Goal: Information Seeking & Learning: Check status

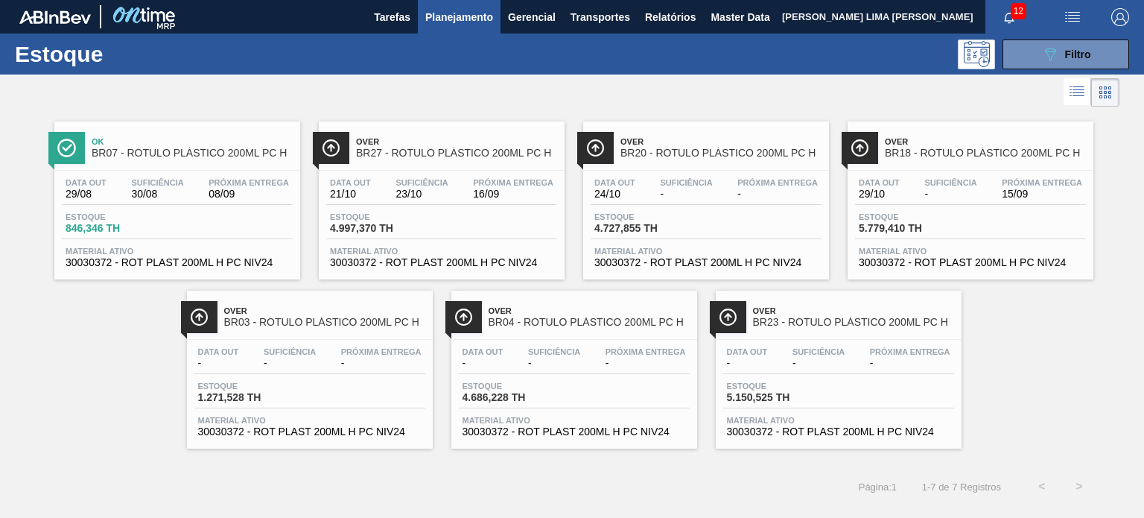
scroll to position [149, 0]
click at [1041, 46] on icon "089F7B8B-B2A5-4AFE-B5C0-19BA573D28AC" at bounding box center [1050, 54] width 18 height 18
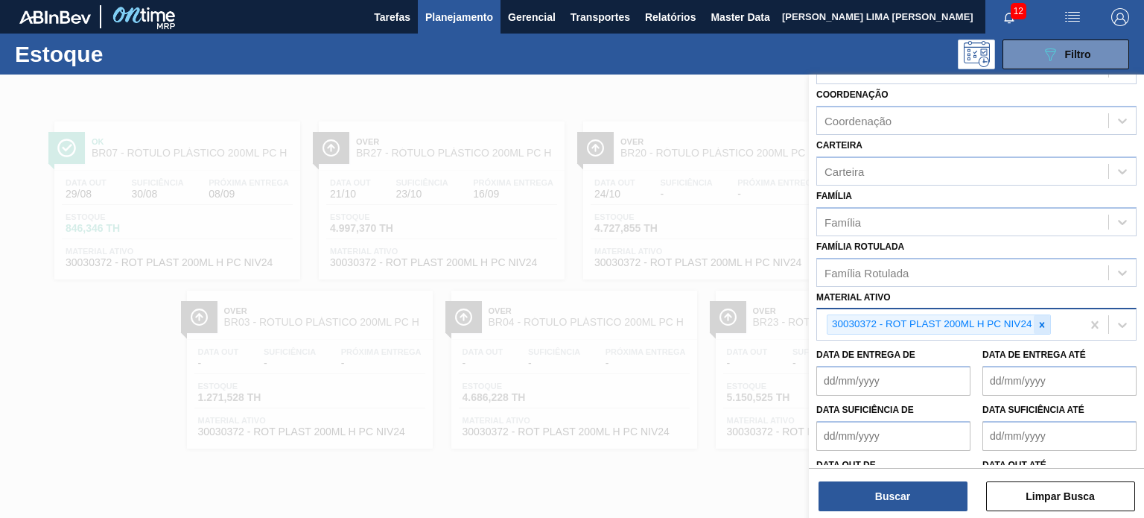
click at [1047, 325] on icon at bounding box center [1042, 325] width 10 height 10
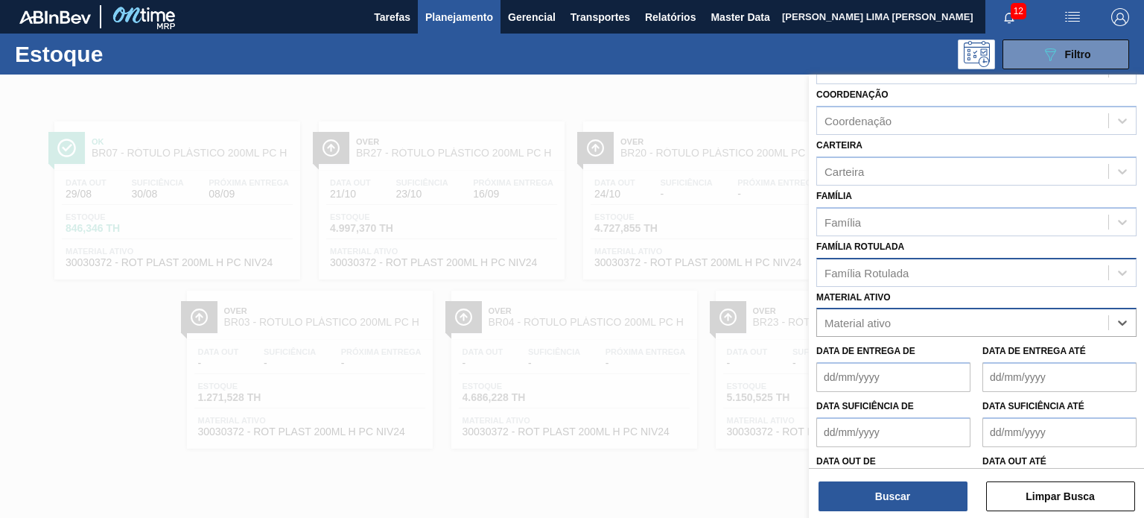
click at [980, 273] on div "Família Rotulada" at bounding box center [962, 272] width 291 height 22
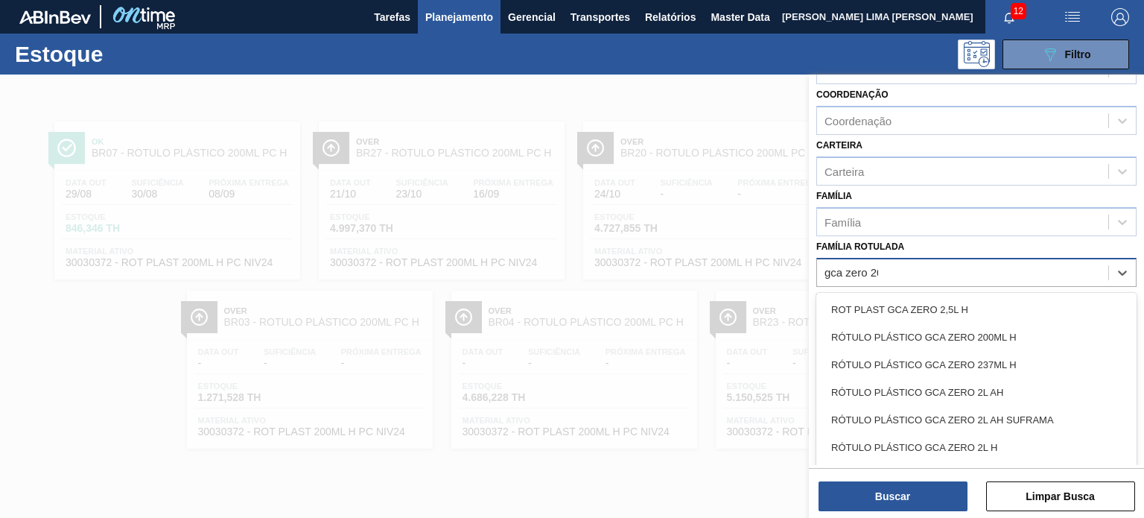
type Rotulada "gca zero 200"
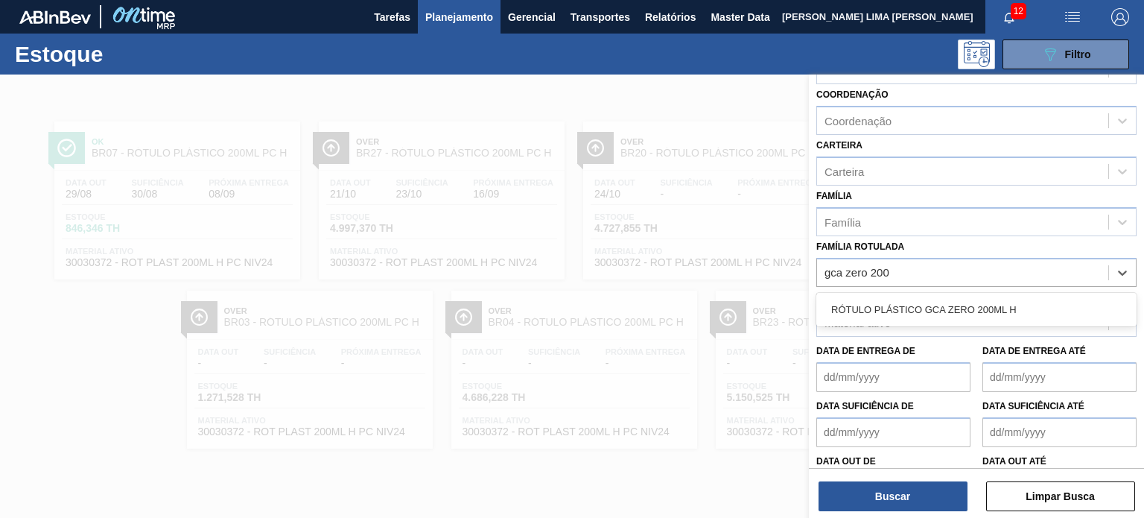
click at [1035, 321] on div "RÓTULO PLÁSTICO GCA ZERO 200ML H" at bounding box center [976, 310] width 320 height 34
click at [1031, 316] on div "RÓTULO PLÁSTICO GCA ZERO 200ML H" at bounding box center [976, 310] width 320 height 28
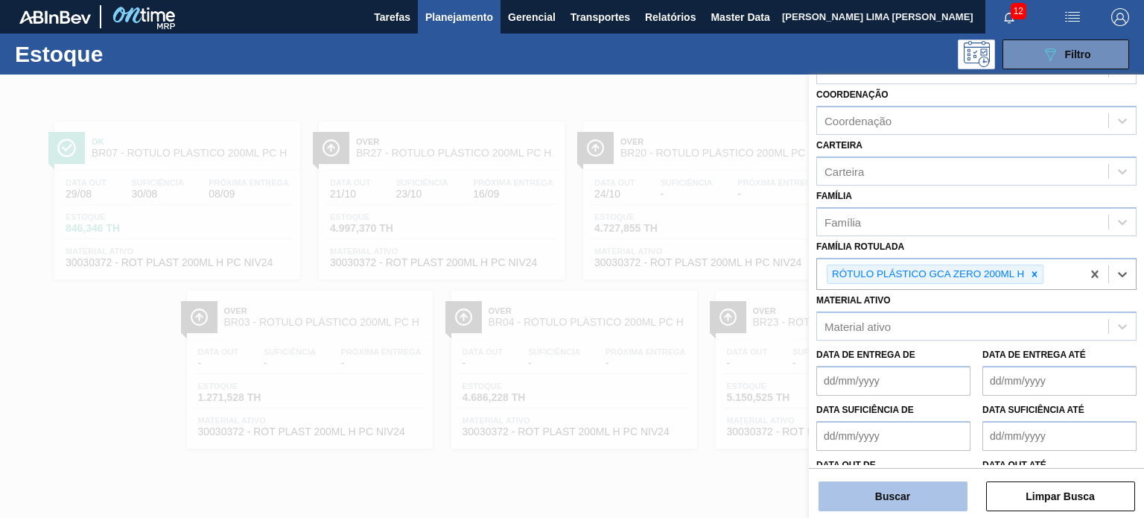
click at [934, 501] on button "Buscar" at bounding box center [893, 496] width 149 height 30
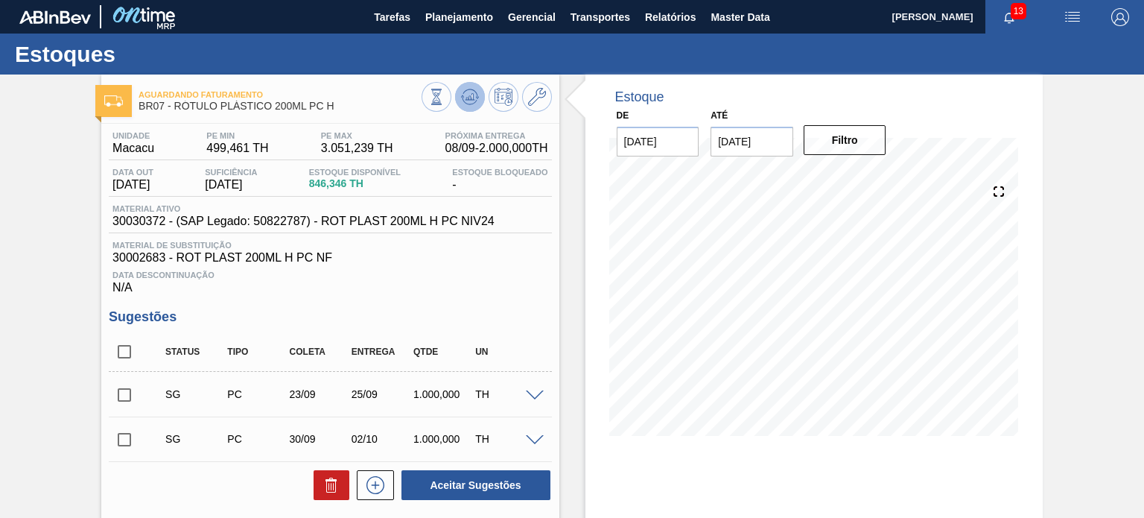
click at [445, 89] on icon at bounding box center [436, 97] width 16 height 16
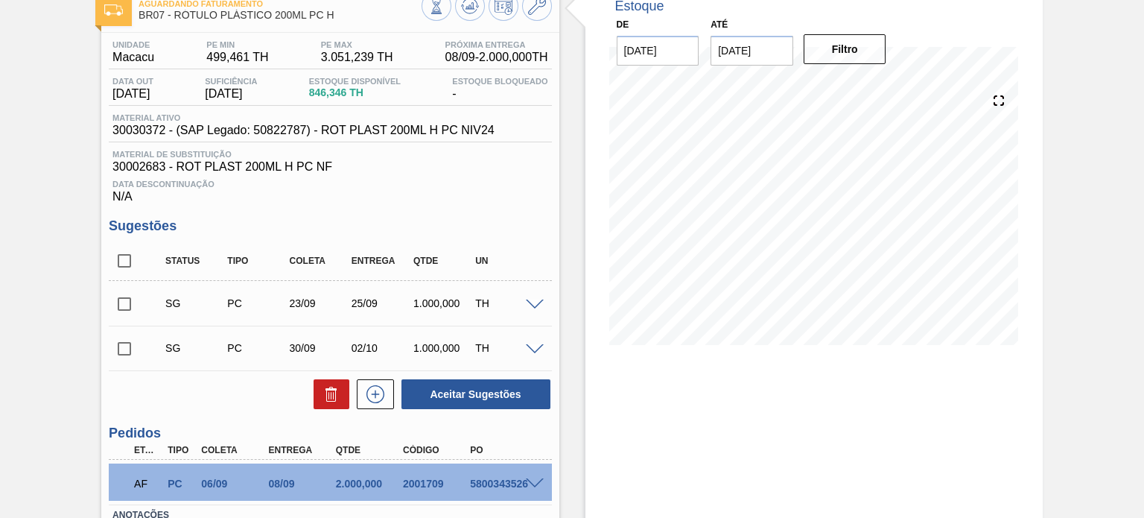
scroll to position [200, 0]
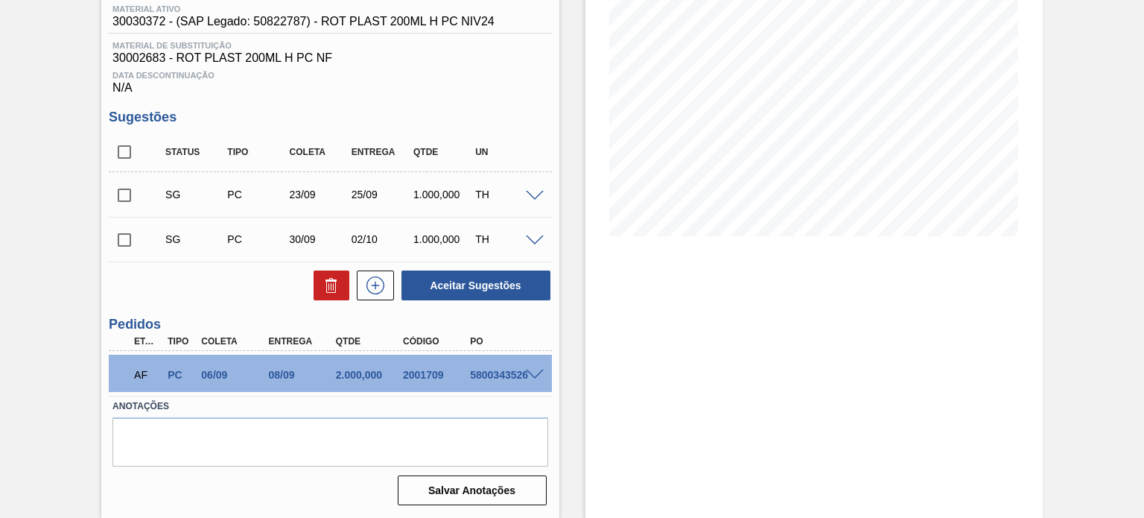
click at [420, 370] on div "2001709" at bounding box center [436, 375] width 74 height 12
click at [420, 371] on div "2001709" at bounding box center [436, 375] width 74 height 12
copy div "2001709"
drag, startPoint x: 294, startPoint y: 371, endPoint x: 340, endPoint y: 363, distance: 47.6
click at [332, 365] on div "AF PC 06/09 08/09 2.000,000 2001709 5800343526" at bounding box center [325, 373] width 403 height 30
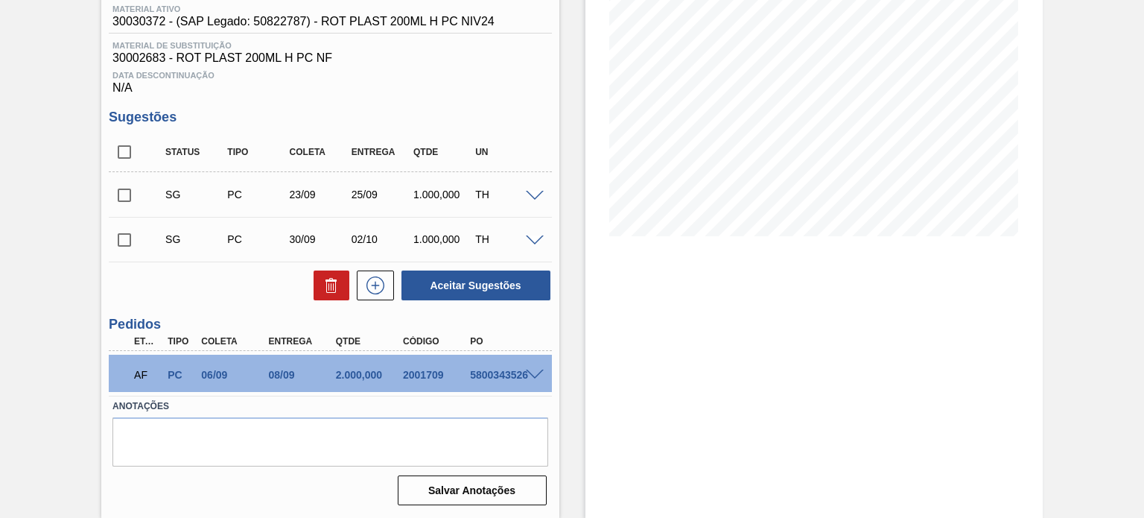
drag, startPoint x: 1091, startPoint y: 148, endPoint x: 1073, endPoint y: 146, distance: 18.0
click at [1091, 148] on div "Aguardando Faturamento BR07 - RÓTULO PLÁSTICO 200ML PC H Unidade Macacu PE MIN …" at bounding box center [572, 196] width 1144 height 643
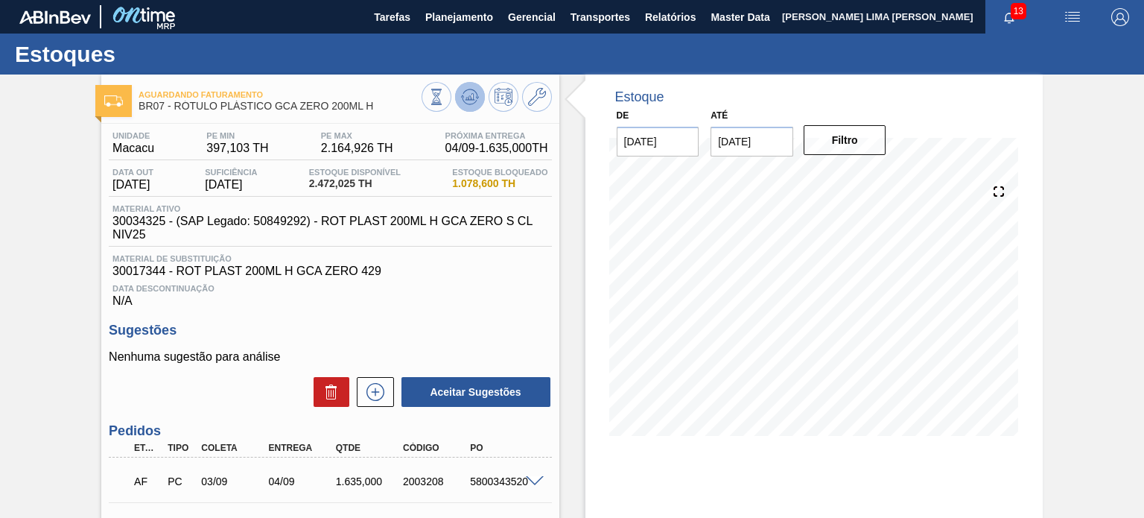
click at [445, 95] on icon at bounding box center [436, 97] width 16 height 16
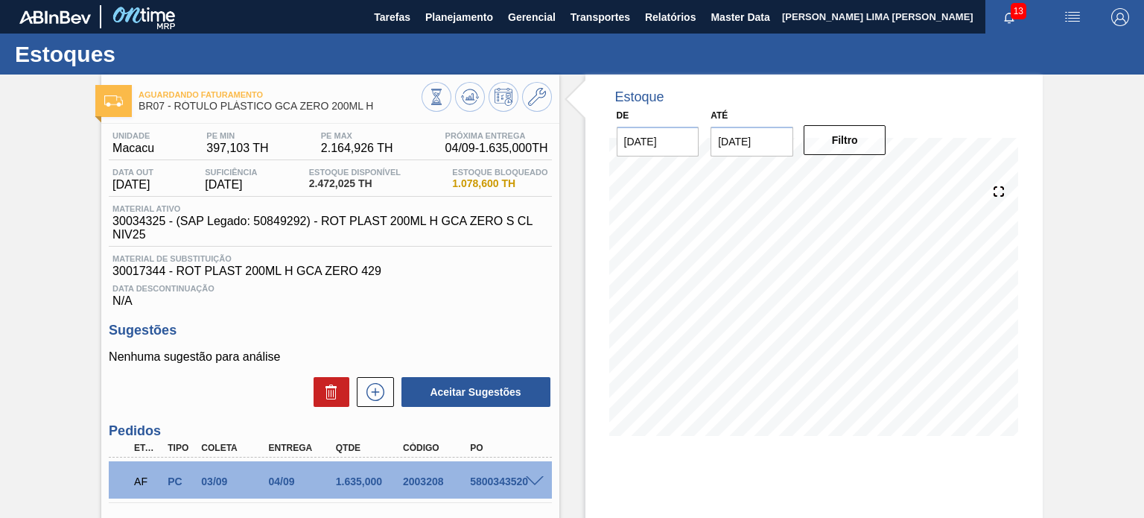
click at [384, 222] on span "30034325 - (SAP Legado: 50849292) - ROT PLAST 200ML H GCA ZERO S CL NIV25" at bounding box center [333, 228] width 443 height 27
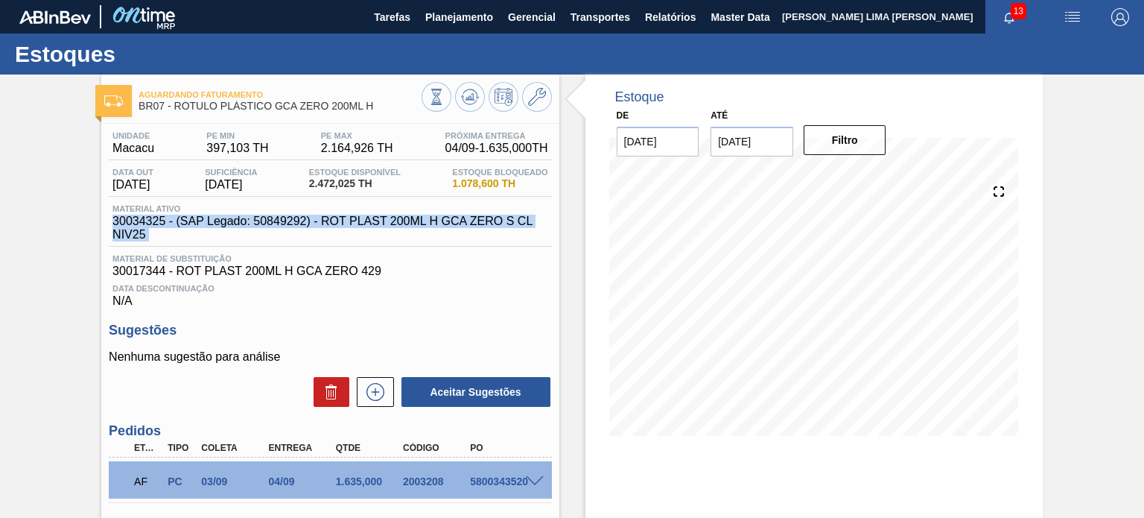
click at [384, 222] on span "30034325 - (SAP Legado: 50849292) - ROT PLAST 200ML H GCA ZERO S CL NIV25" at bounding box center [333, 228] width 443 height 27
click at [164, 236] on span "30034325 - (SAP Legado: 50849292) - ROT PLAST 200ML H GCA ZERO S CL NIV25" at bounding box center [333, 228] width 443 height 27
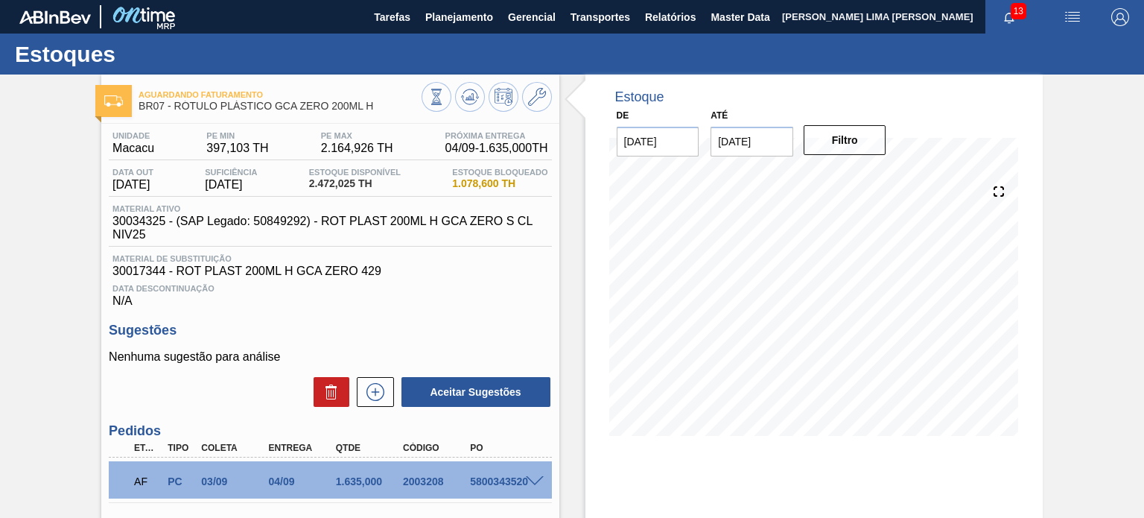
click at [141, 220] on span "30034325 - (SAP Legado: 50849292) - ROT PLAST 200ML H GCA ZERO S CL NIV25" at bounding box center [333, 228] width 443 height 27
drag, startPoint x: 141, startPoint y: 220, endPoint x: 180, endPoint y: 212, distance: 40.2
click at [142, 219] on span "30034325 - (SAP Legado: 50849292) - ROT PLAST 200ML H GCA ZERO S CL NIV25" at bounding box center [333, 228] width 443 height 27
copy span "30034325"
click at [426, 95] on button at bounding box center [437, 97] width 30 height 30
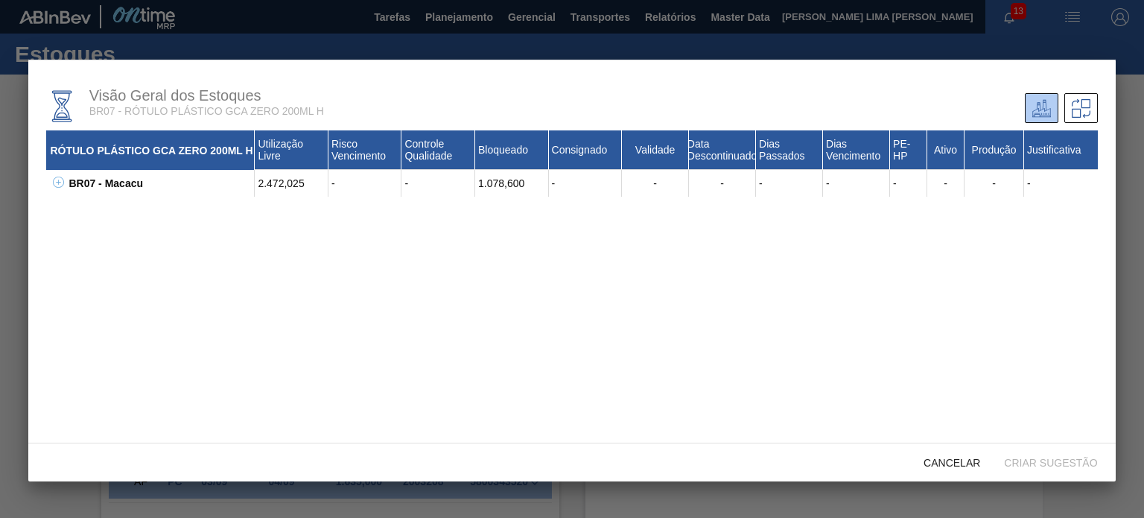
click at [57, 178] on icon at bounding box center [58, 182] width 11 height 11
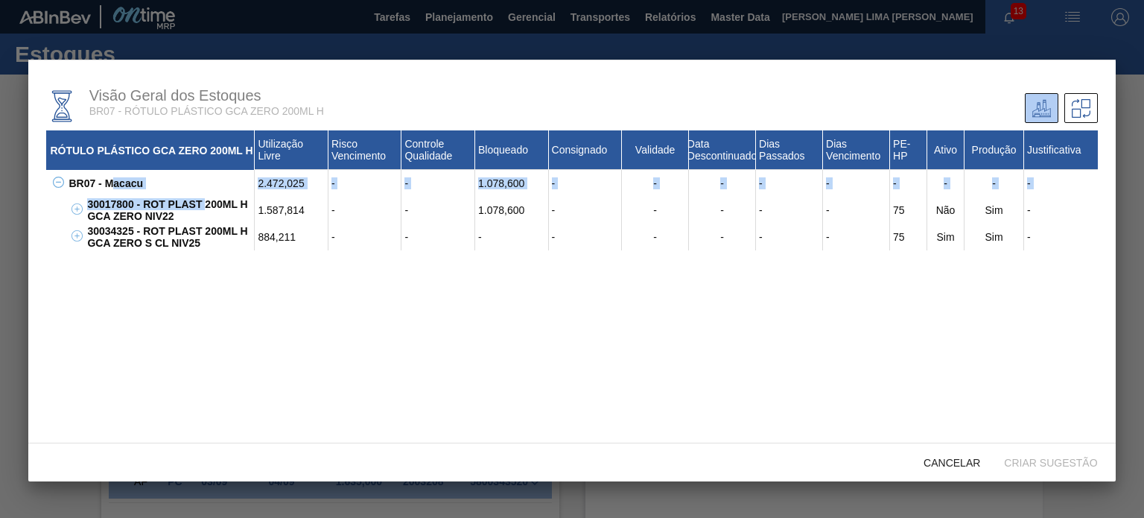
drag, startPoint x: 204, startPoint y: 211, endPoint x: 110, endPoint y: 192, distance: 96.4
click at [110, 192] on div "BR07 - Macacu 2.472,025 - - 1.078,600 - - - - - - - - - 30017800 - ROT PLAST 20…" at bounding box center [571, 210] width 1051 height 80
click at [141, 205] on div "30017800 - ROT PLAST 200ML H GCA ZERO NIV22" at bounding box center [168, 210] width 171 height 27
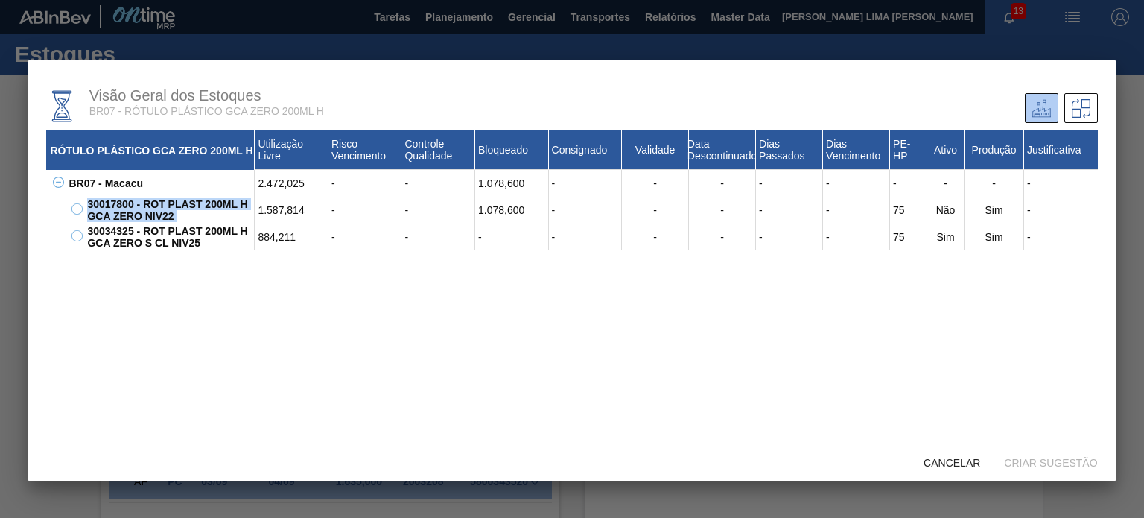
click at [141, 205] on div "30017800 - ROT PLAST 200ML H GCA ZERO NIV22" at bounding box center [168, 210] width 171 height 27
click at [119, 203] on div "30017800 - ROT PLAST 200ML H GCA ZERO NIV22" at bounding box center [168, 210] width 171 height 27
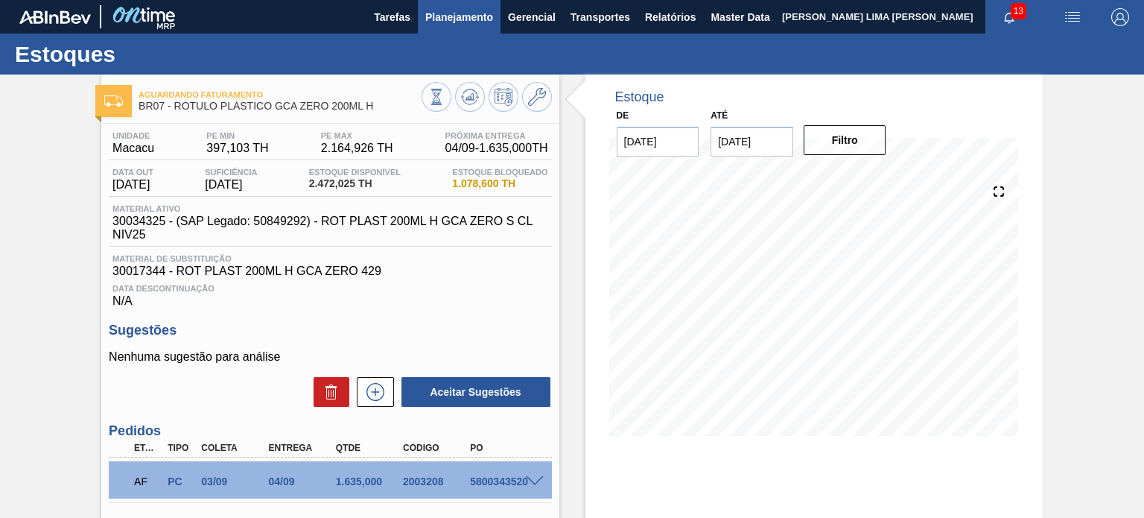
click at [470, 28] on button "Planejamento" at bounding box center [459, 17] width 83 height 34
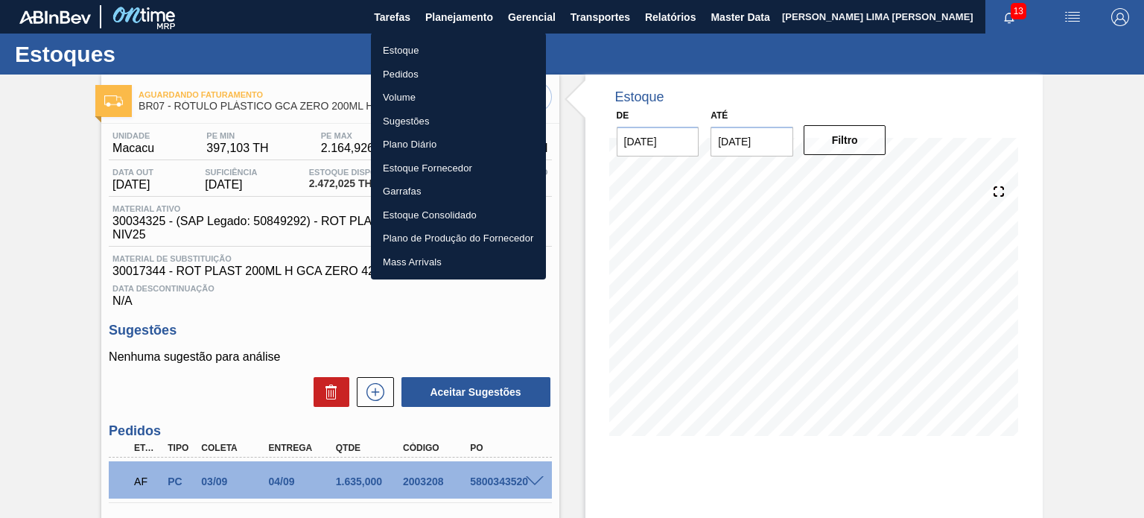
click at [428, 68] on li "Pedidos" at bounding box center [458, 75] width 175 height 24
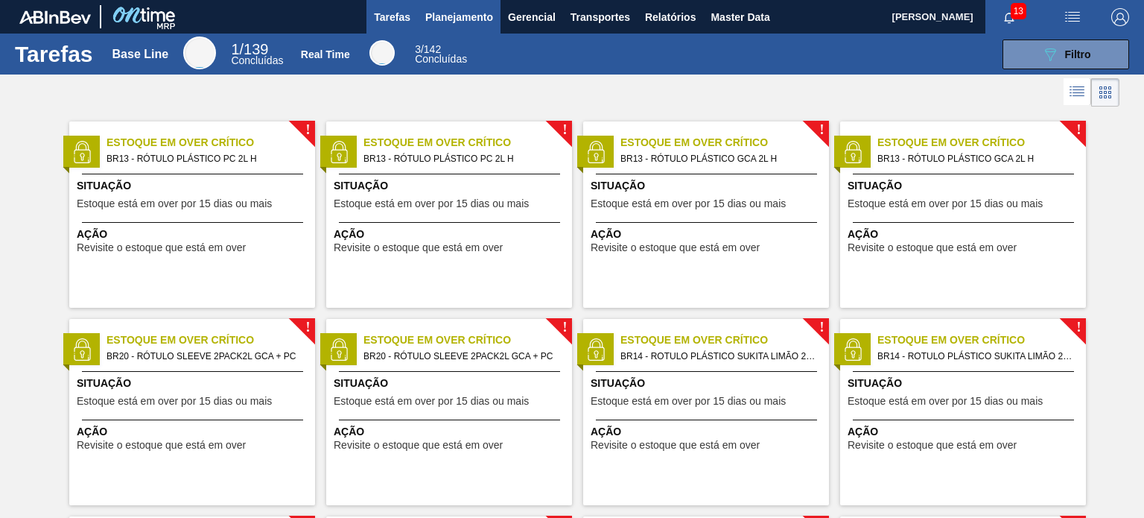
click at [423, 15] on button "Planejamento" at bounding box center [459, 17] width 83 height 34
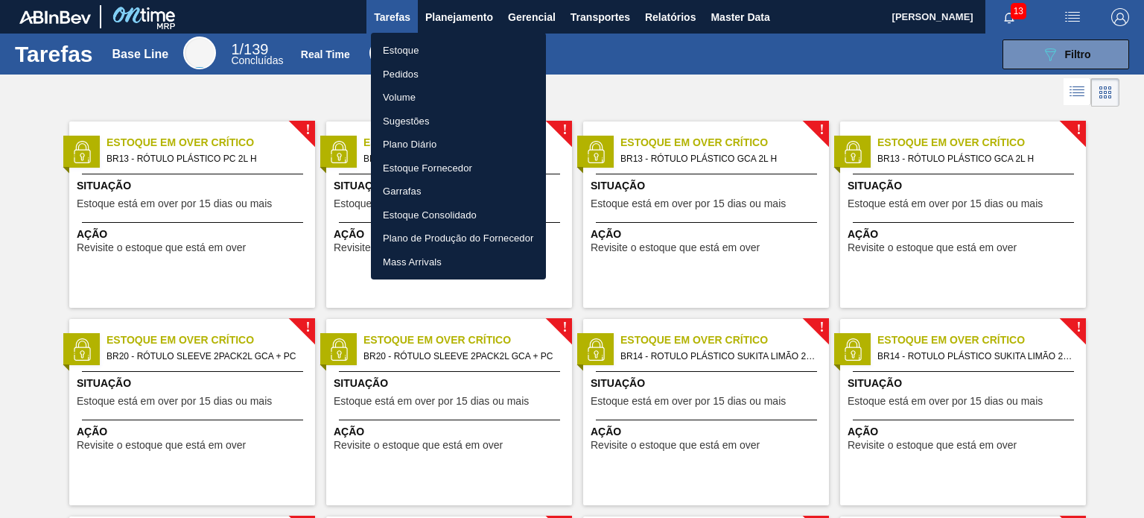
click at [414, 45] on li "Estoque" at bounding box center [458, 51] width 175 height 24
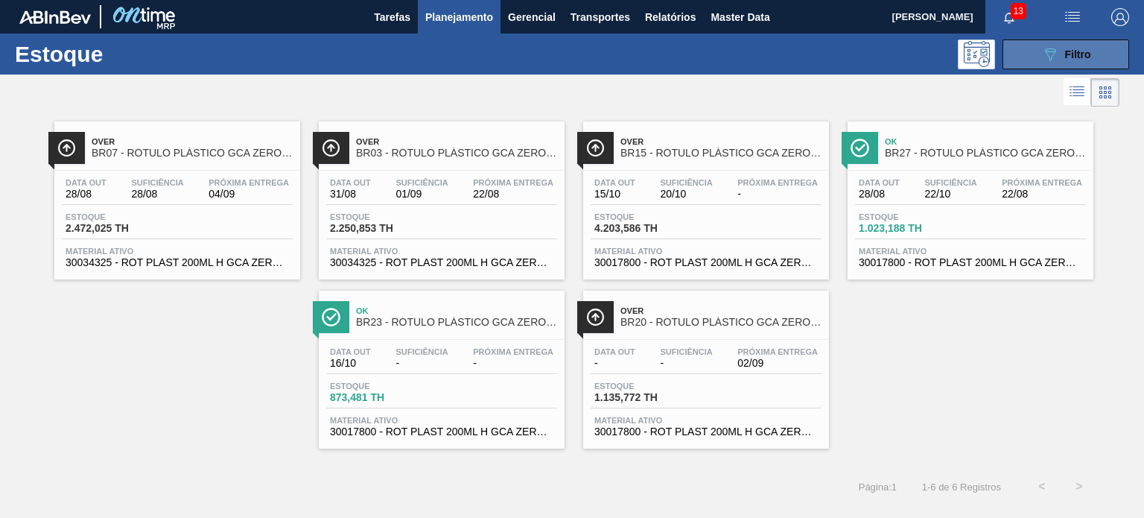
click at [1021, 51] on button "089F7B8B-B2A5-4AFE-B5C0-19BA573D28AC Filtro" at bounding box center [1066, 54] width 127 height 30
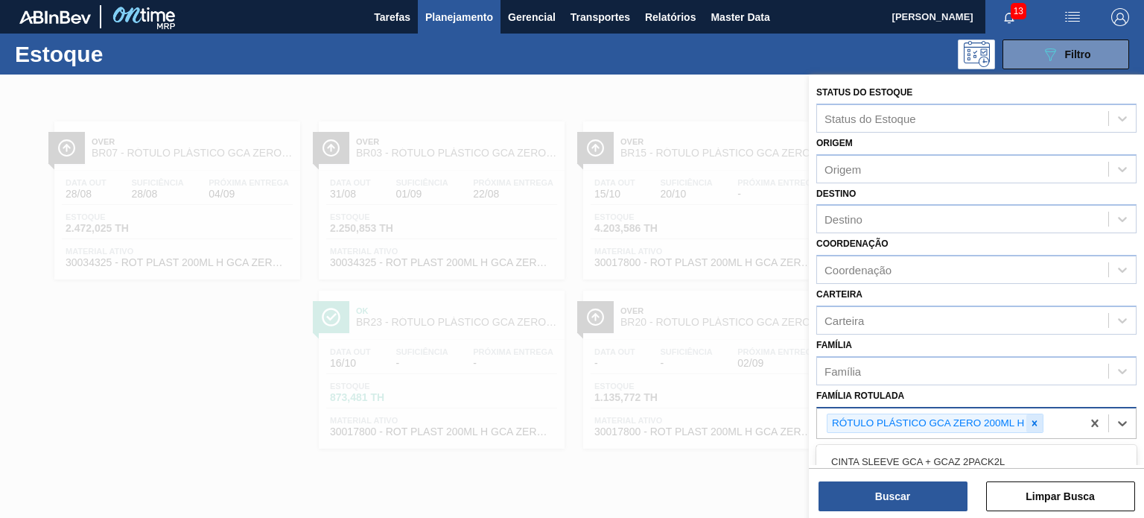
drag, startPoint x: 1043, startPoint y: 420, endPoint x: 1037, endPoint y: 425, distance: 7.9
click at [1040, 420] on div "RÓTULO PLÁSTICO GCA ZERO 200ML H" at bounding box center [949, 423] width 264 height 31
click at [1035, 425] on div at bounding box center [1035, 423] width 16 height 19
click at [443, 21] on span "Planejamento" at bounding box center [459, 17] width 68 height 18
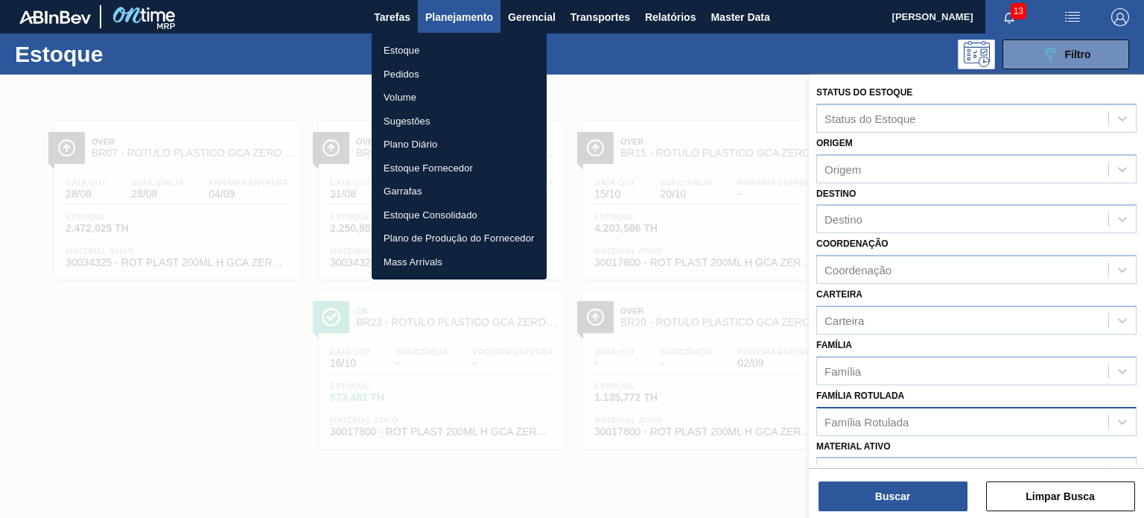
click at [419, 92] on li "Volume" at bounding box center [459, 98] width 175 height 24
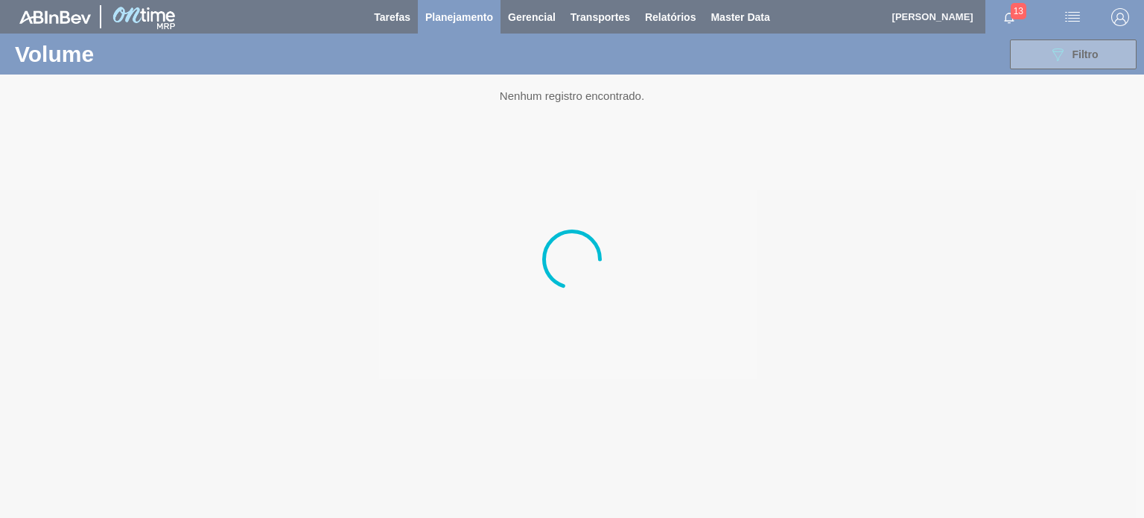
click at [449, 24] on div at bounding box center [572, 259] width 1144 height 518
click at [448, 20] on div at bounding box center [572, 259] width 1144 height 518
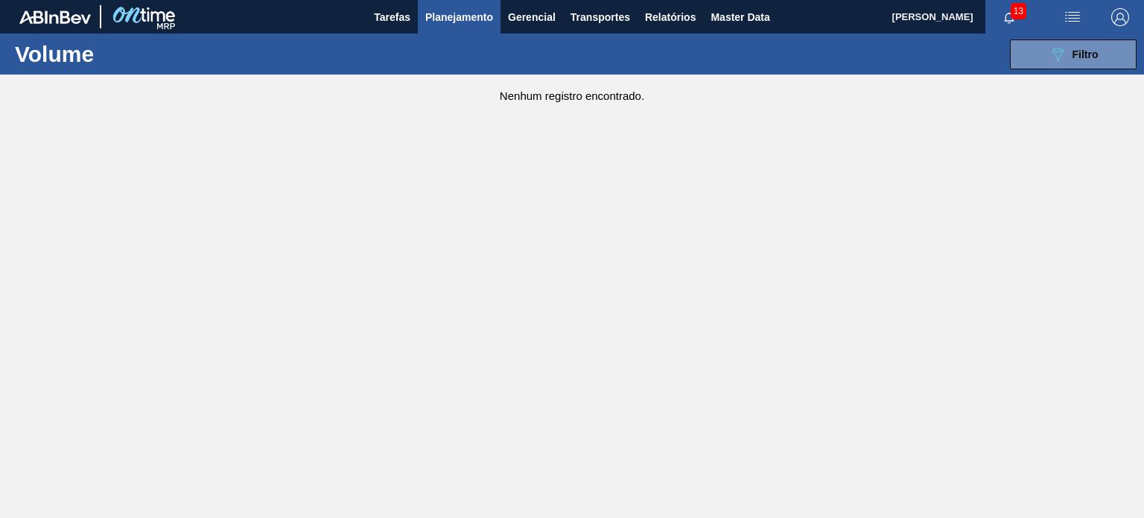
click at [453, 18] on span "Planejamento" at bounding box center [459, 17] width 68 height 18
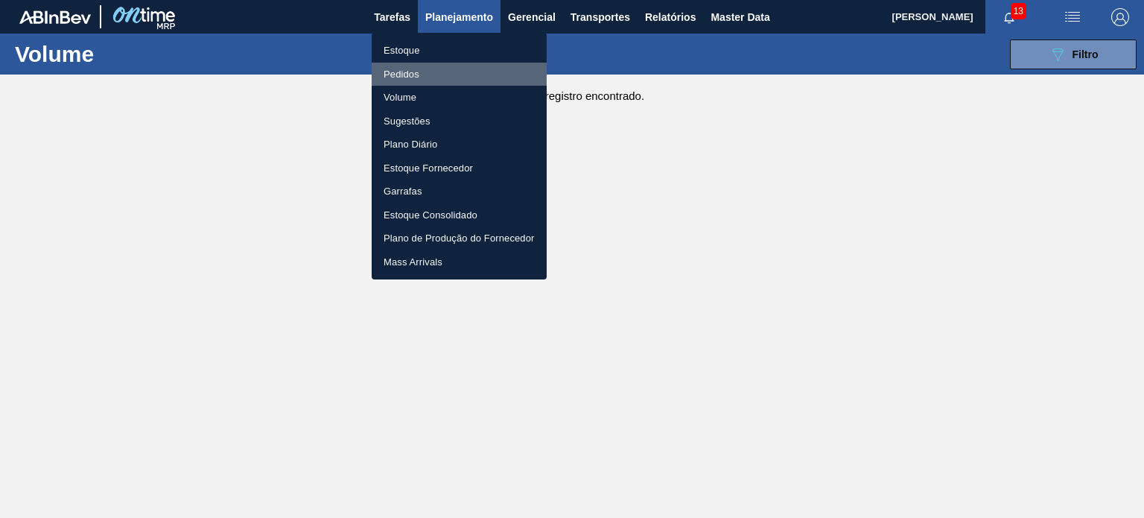
click at [417, 71] on li "Pedidos" at bounding box center [459, 75] width 175 height 24
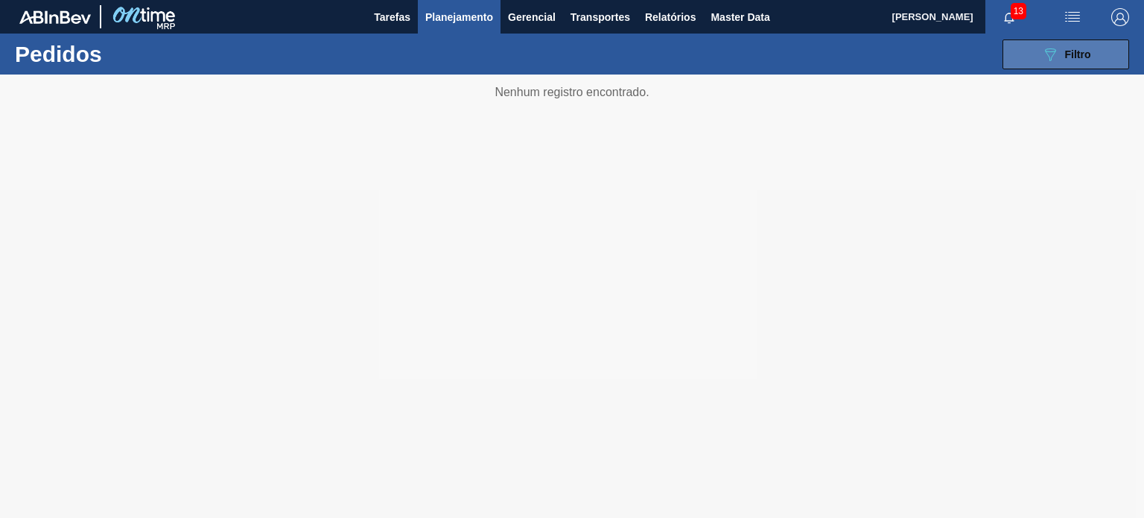
click at [1019, 47] on button "089F7B8B-B2A5-4AFE-B5C0-19BA573D28AC Filtro" at bounding box center [1066, 54] width 127 height 30
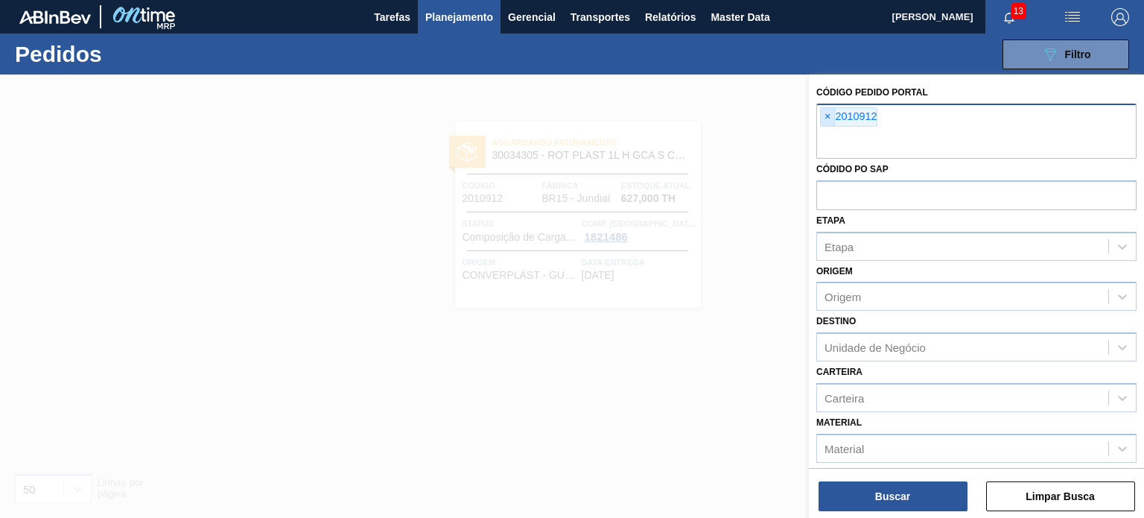
click at [828, 118] on span "×" at bounding box center [828, 117] width 14 height 18
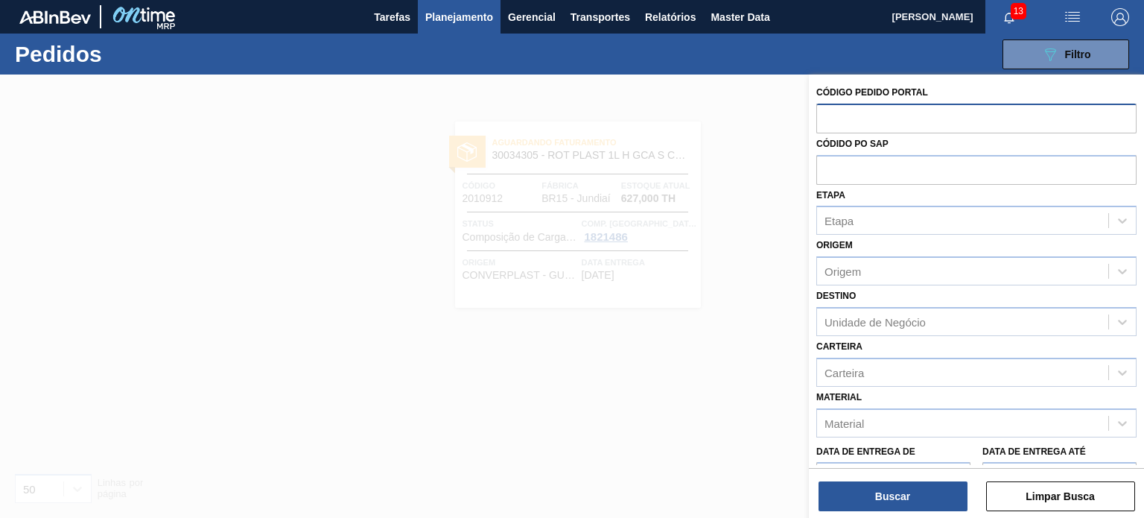
paste input "1984208"
type input "1984208"
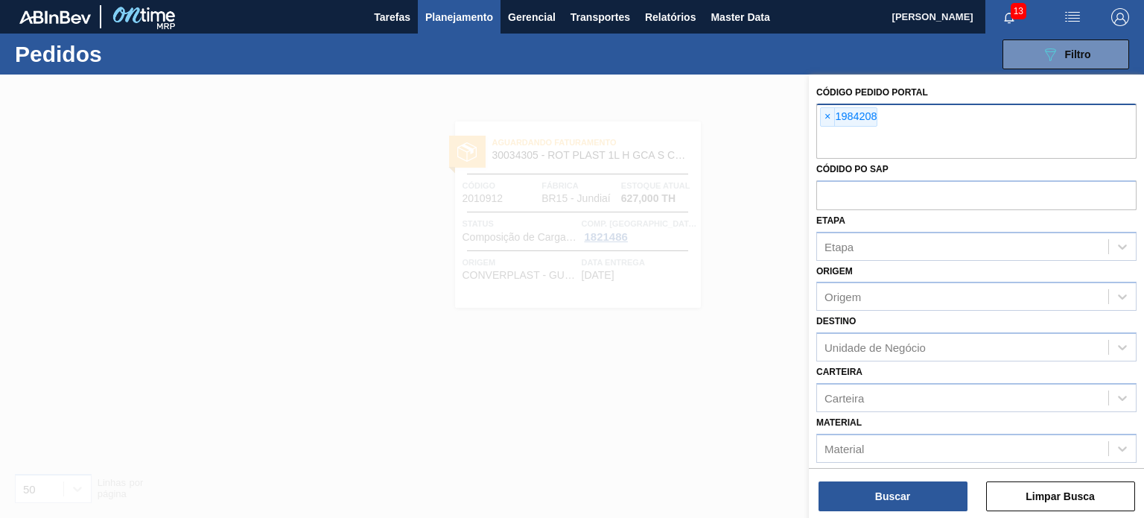
click at [894, 476] on div "Buscar Limpar Busca" at bounding box center [976, 489] width 335 height 42
click at [894, 488] on button "Buscar" at bounding box center [893, 496] width 149 height 30
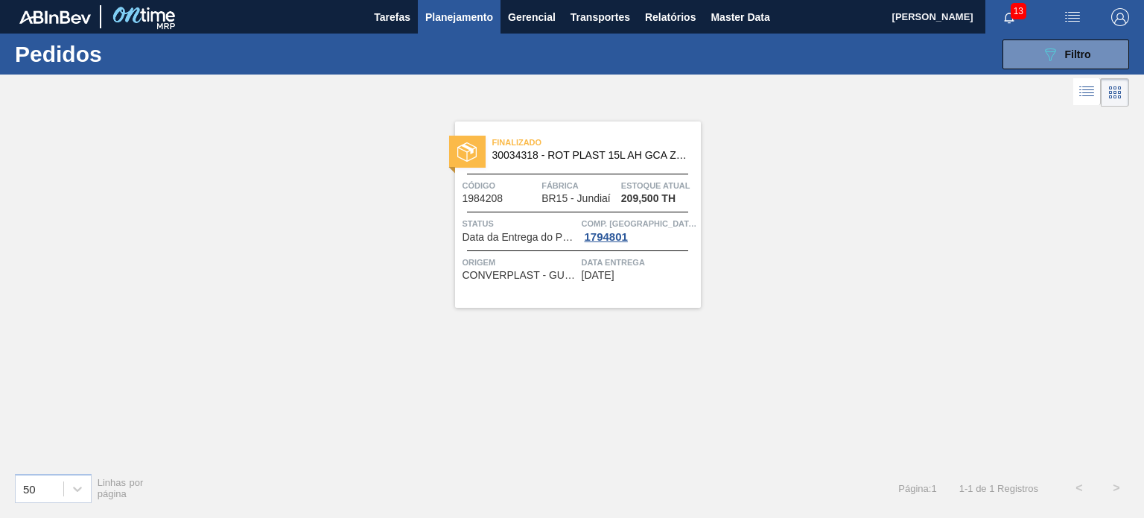
click at [634, 170] on div "Finalizado 30034318 - ROT PLAST 15L AH GCA ZERO S CL NIV25 Código 1984208 Fábri…" at bounding box center [578, 214] width 246 height 186
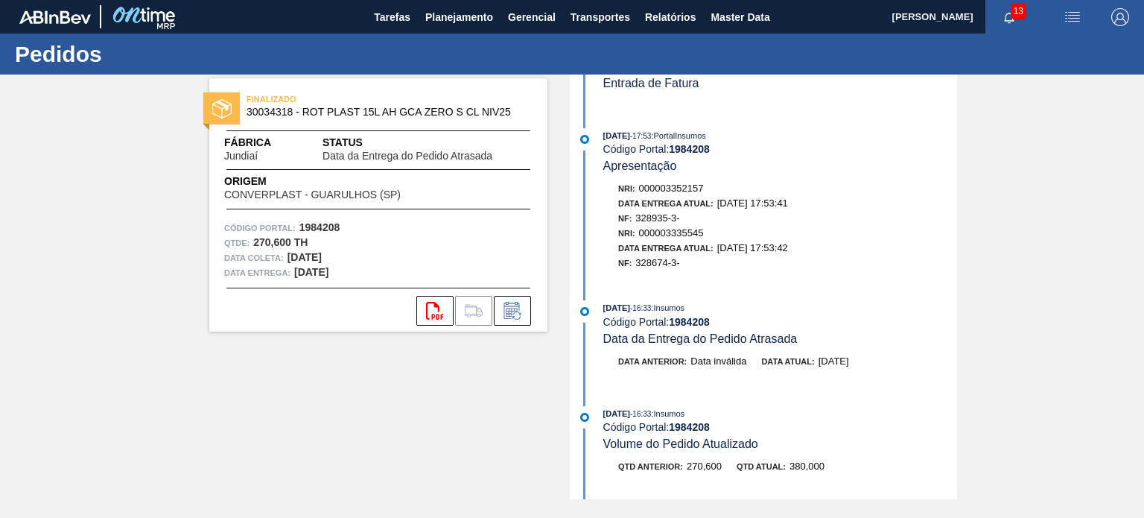
scroll to position [521, 0]
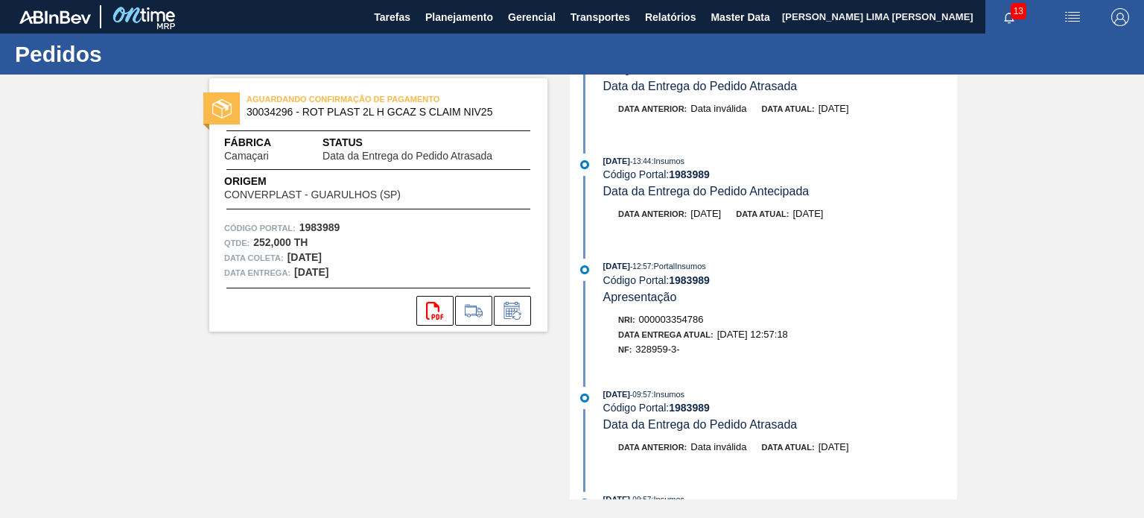
scroll to position [74, 0]
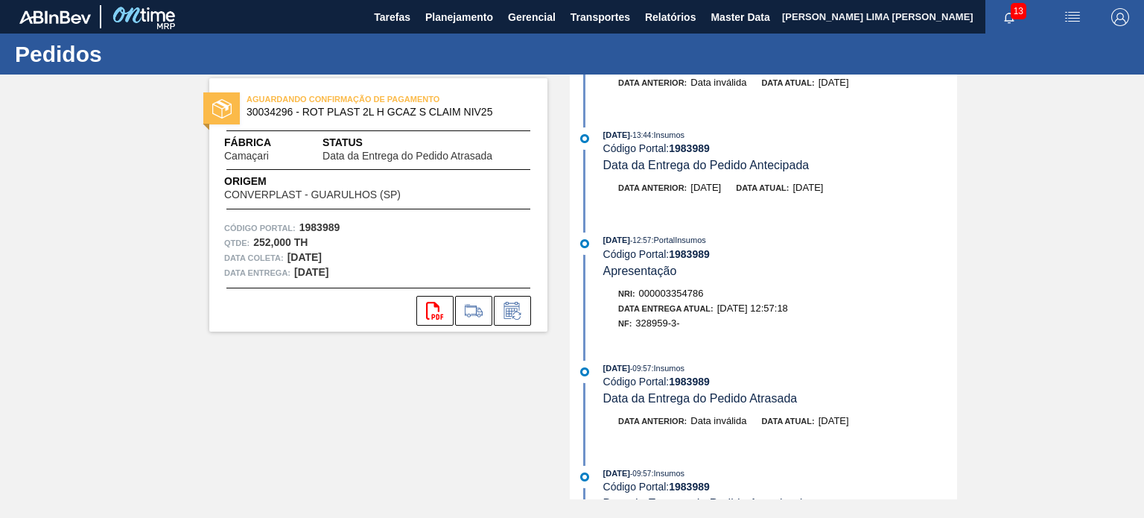
click at [268, 238] on strong "252,000 TH" at bounding box center [280, 242] width 54 height 12
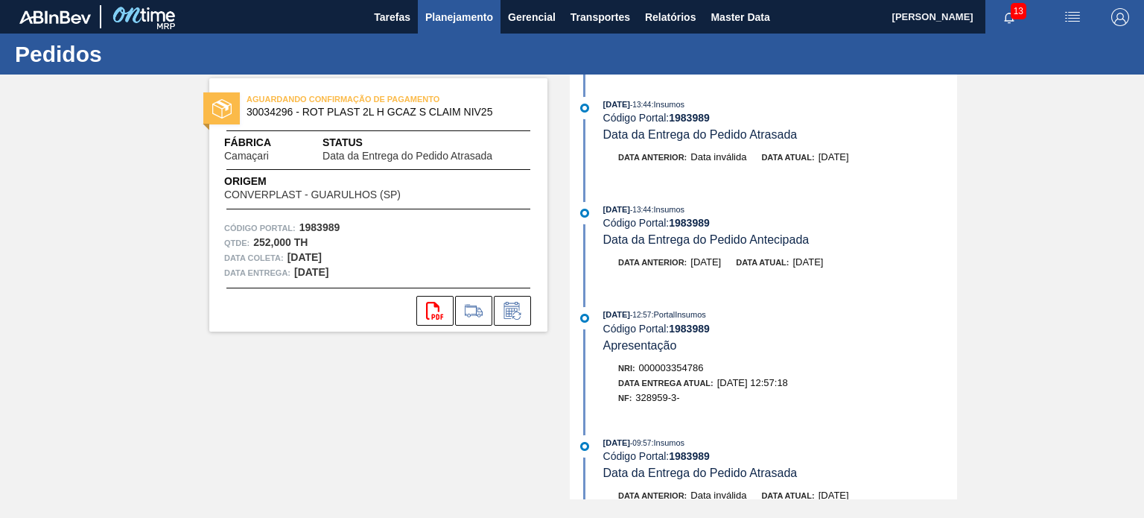
click at [432, 25] on span "Planejamento" at bounding box center [459, 17] width 68 height 18
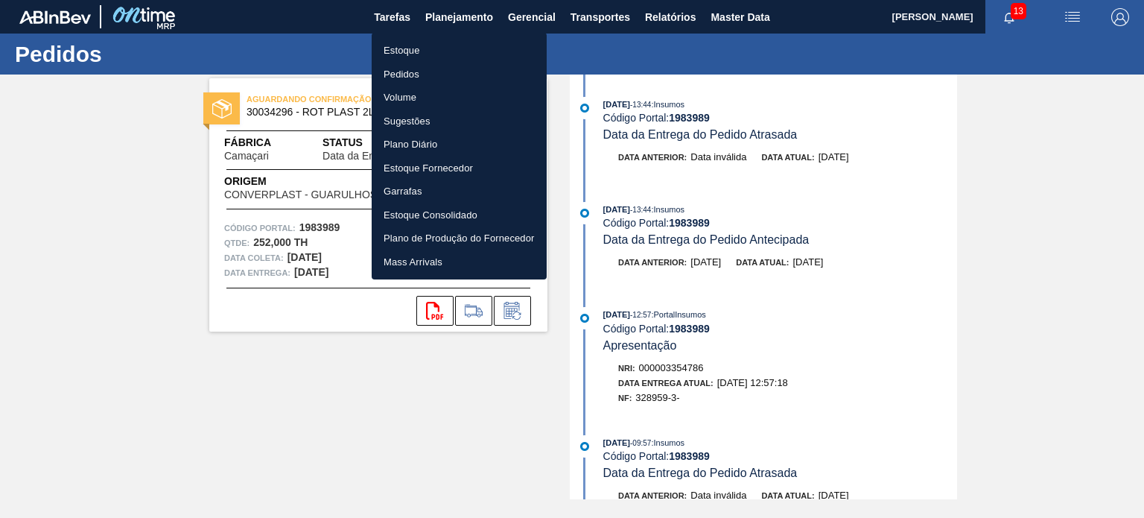
click at [418, 50] on li "Estoque" at bounding box center [459, 51] width 175 height 24
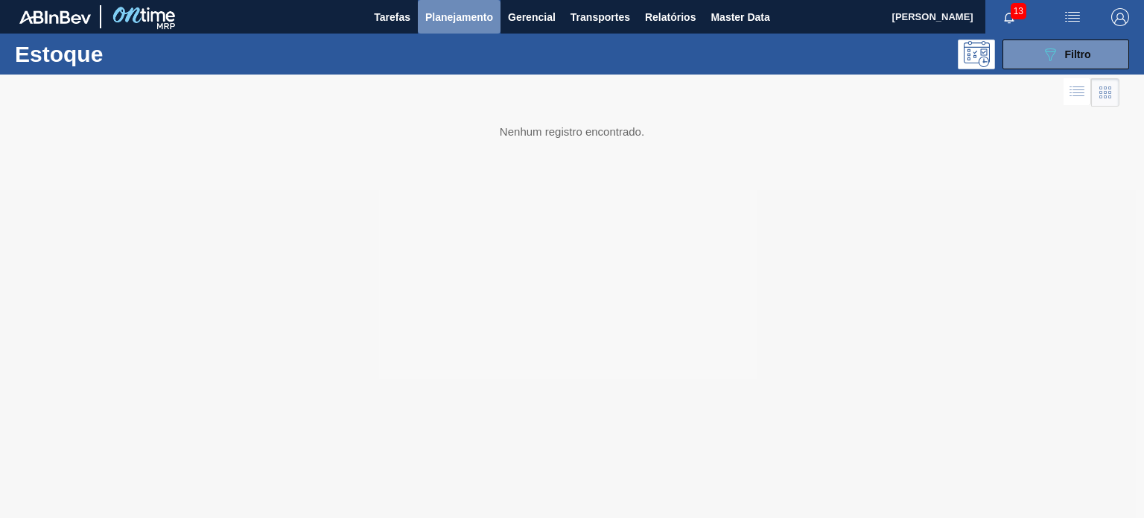
click at [489, 20] on span "Planejamento" at bounding box center [459, 17] width 68 height 18
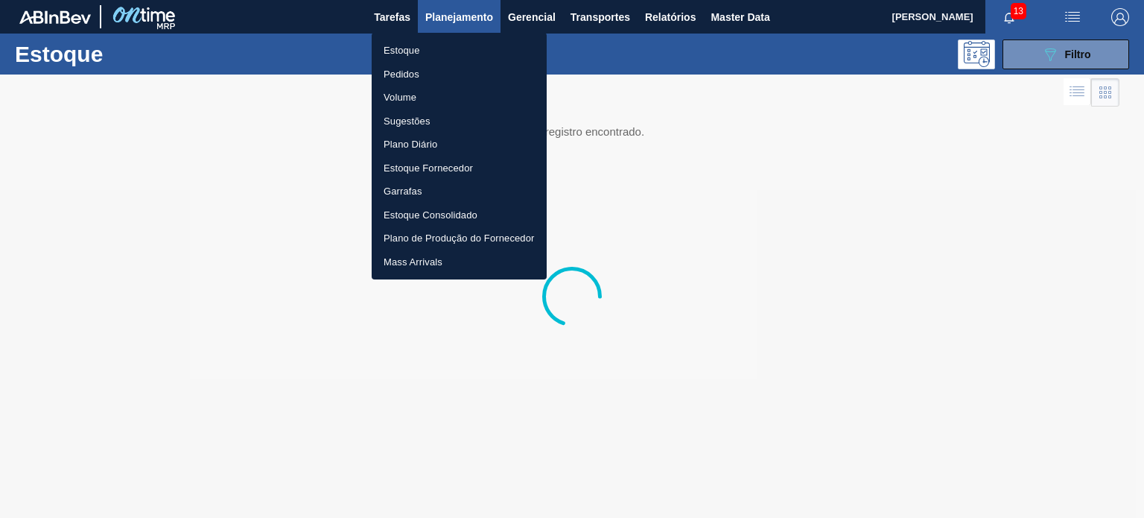
click at [429, 77] on li "Pedidos" at bounding box center [459, 75] width 175 height 24
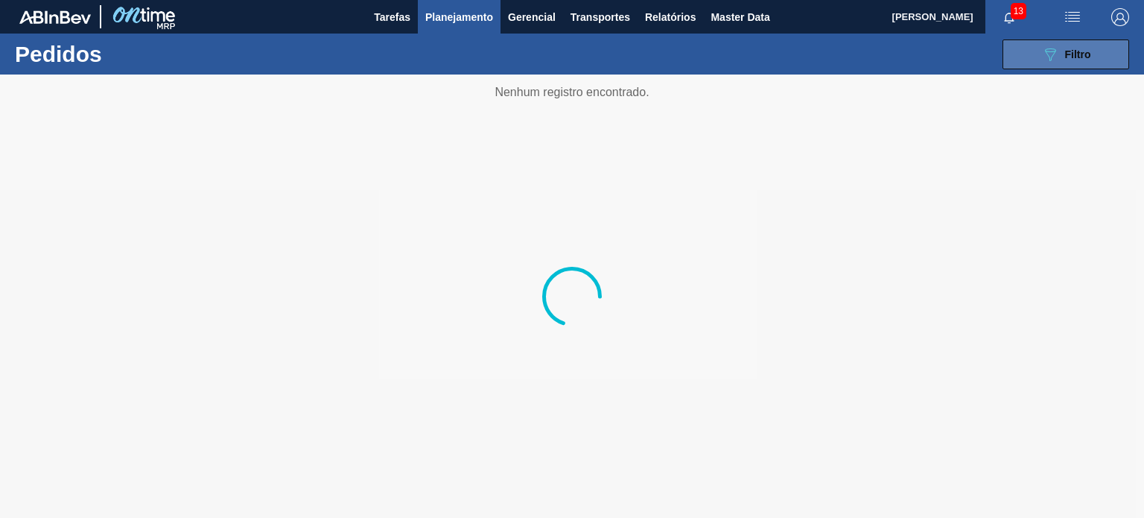
click at [1041, 61] on icon "089F7B8B-B2A5-4AFE-B5C0-19BA573D28AC" at bounding box center [1050, 54] width 18 height 18
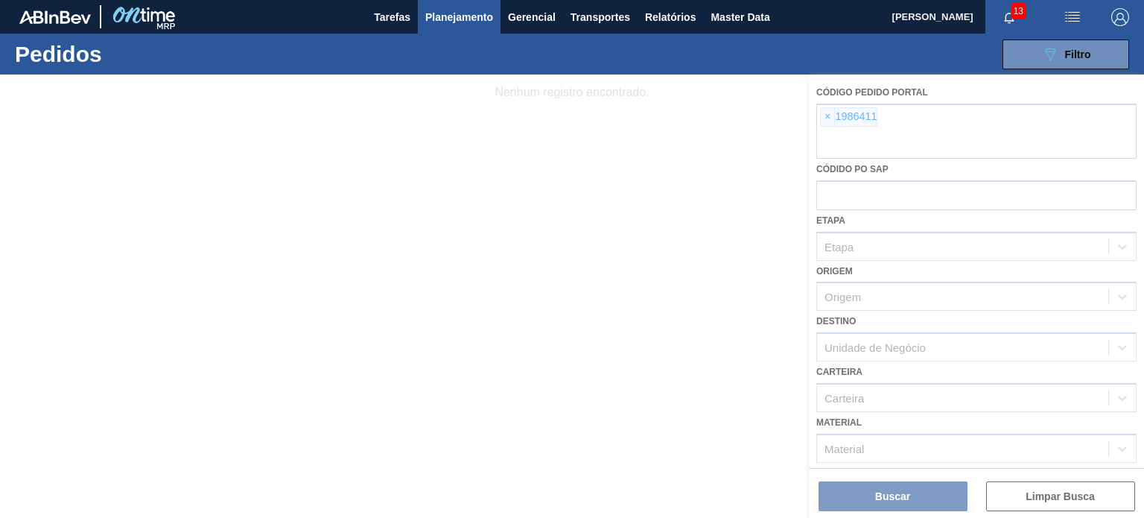
click at [836, 114] on div at bounding box center [572, 295] width 1144 height 443
click at [828, 117] on div at bounding box center [572, 295] width 1144 height 443
click at [827, 117] on div at bounding box center [572, 295] width 1144 height 443
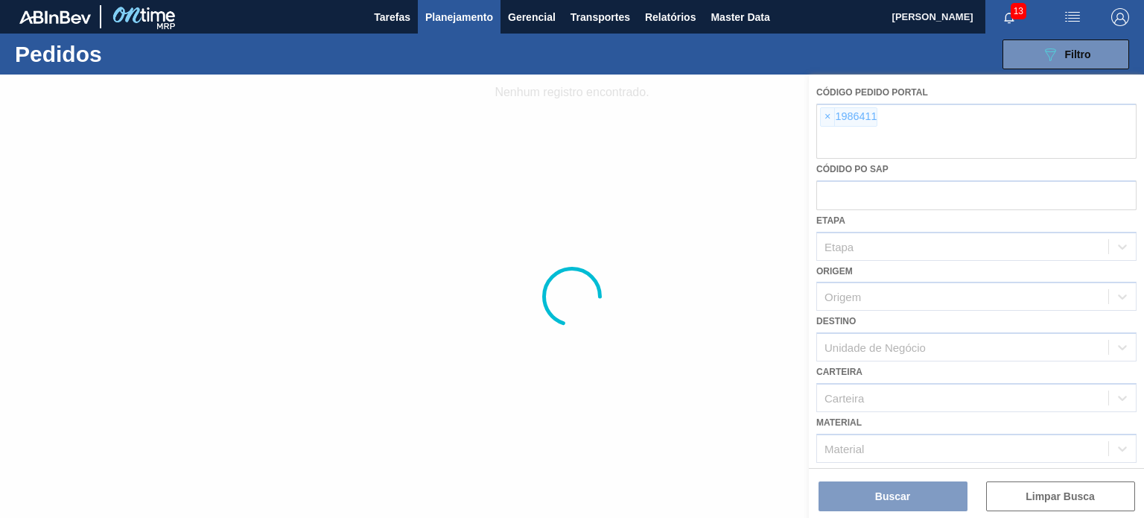
click at [827, 118] on div at bounding box center [572, 295] width 1144 height 443
click at [829, 122] on div at bounding box center [572, 295] width 1144 height 443
click at [828, 120] on div at bounding box center [572, 295] width 1144 height 443
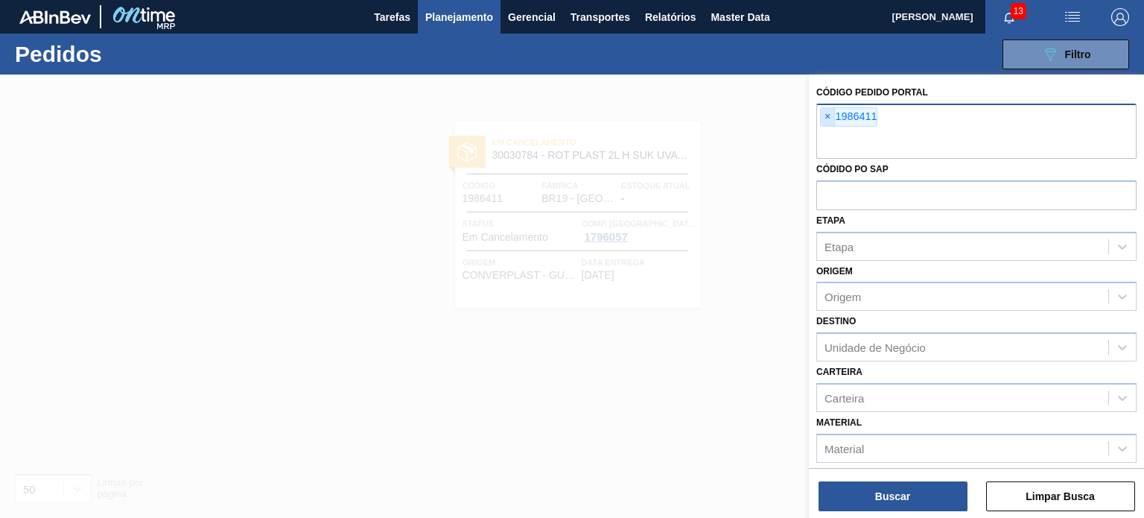
click at [831, 124] on span "×" at bounding box center [828, 117] width 14 height 18
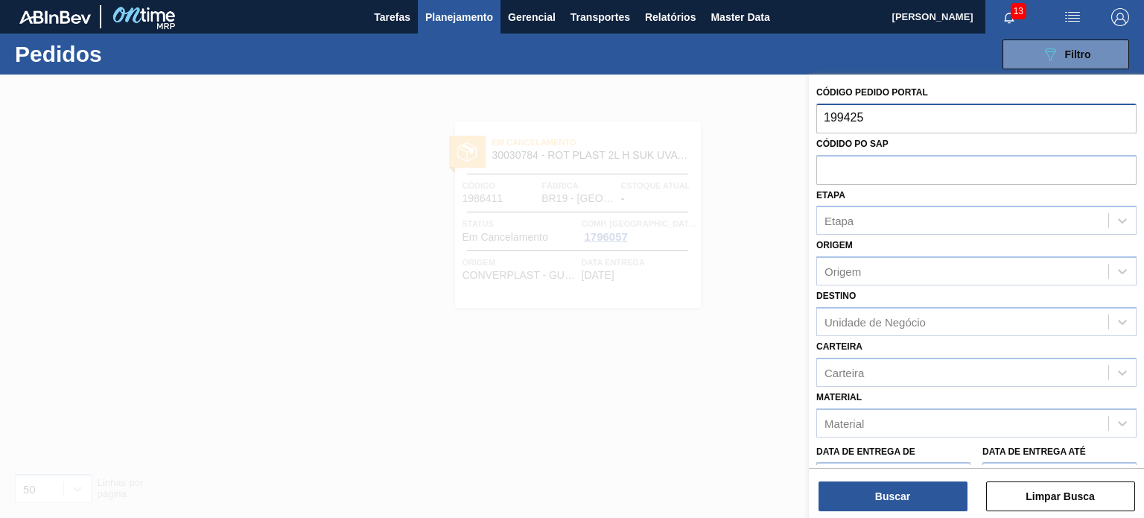
type input "1994252"
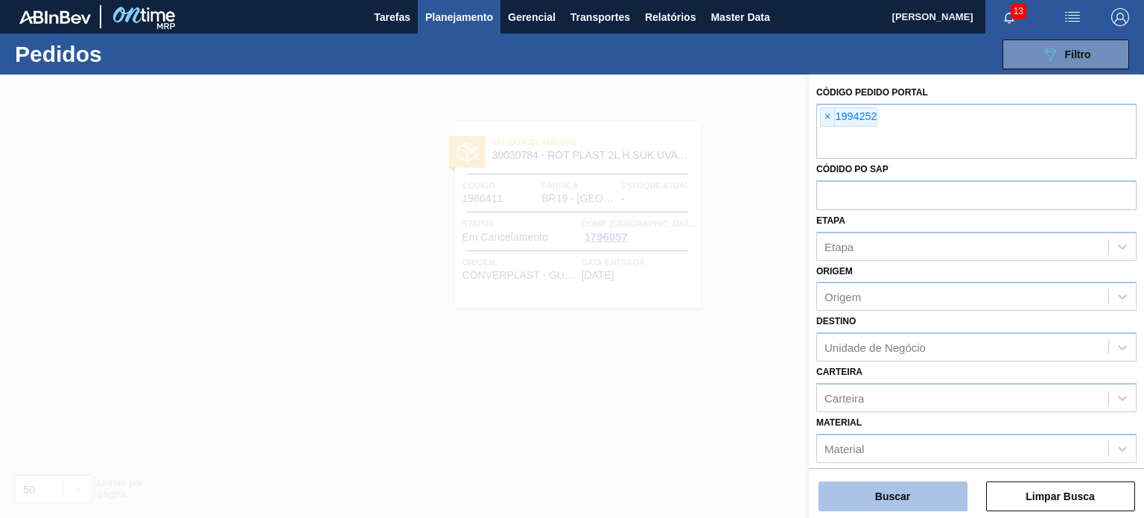
click at [848, 503] on button "Buscar" at bounding box center [893, 496] width 149 height 30
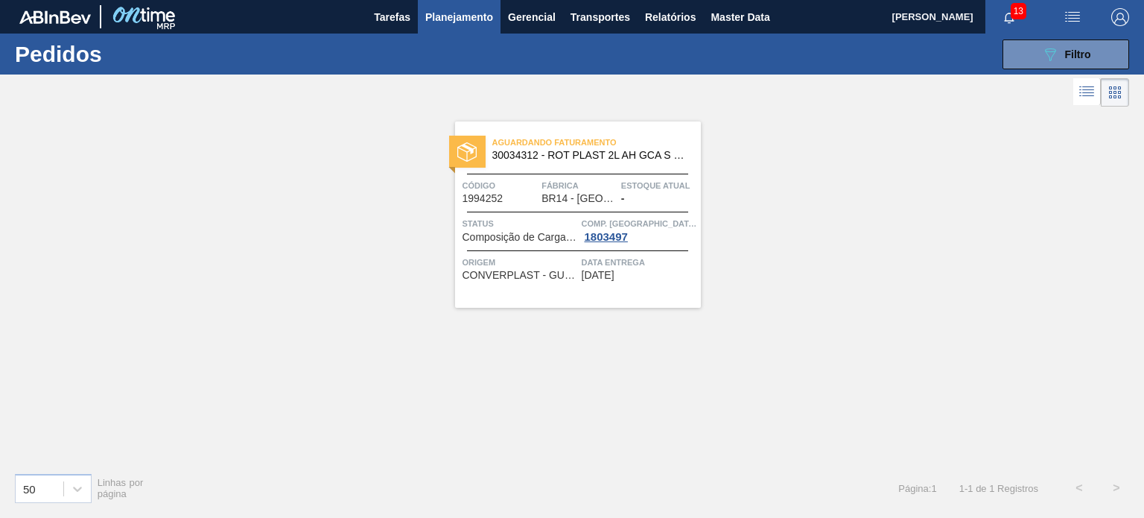
click at [614, 229] on span "Comp. [GEOGRAPHIC_DATA]" at bounding box center [639, 223] width 115 height 15
click at [599, 200] on span "BR14 - [GEOGRAPHIC_DATA]" at bounding box center [579, 198] width 74 height 11
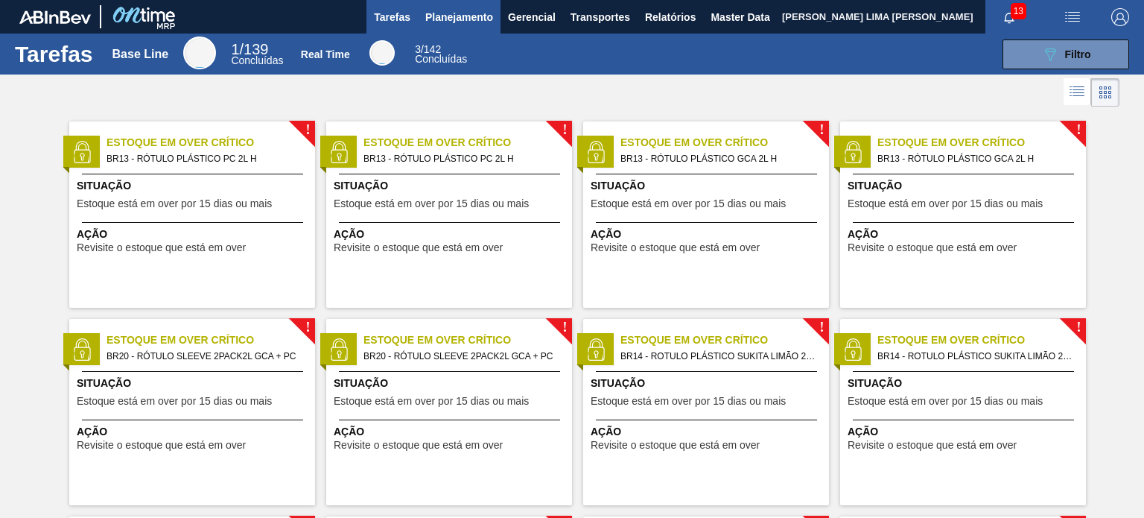
click at [428, 14] on span "Planejamento" at bounding box center [459, 17] width 68 height 18
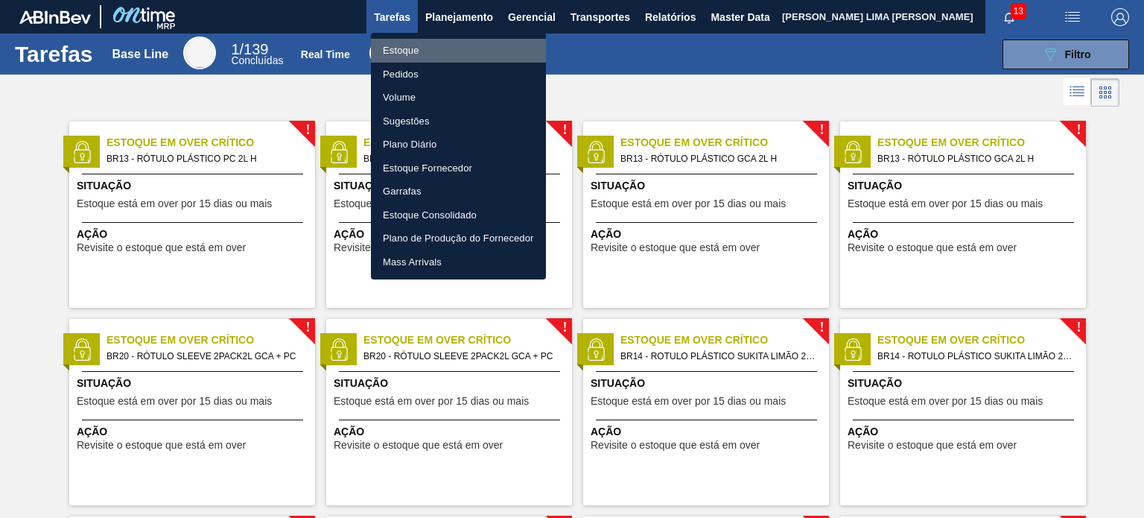
drag, startPoint x: 399, startPoint y: 42, endPoint x: 396, endPoint y: 50, distance: 8.5
click at [398, 42] on li "Estoque" at bounding box center [458, 51] width 175 height 24
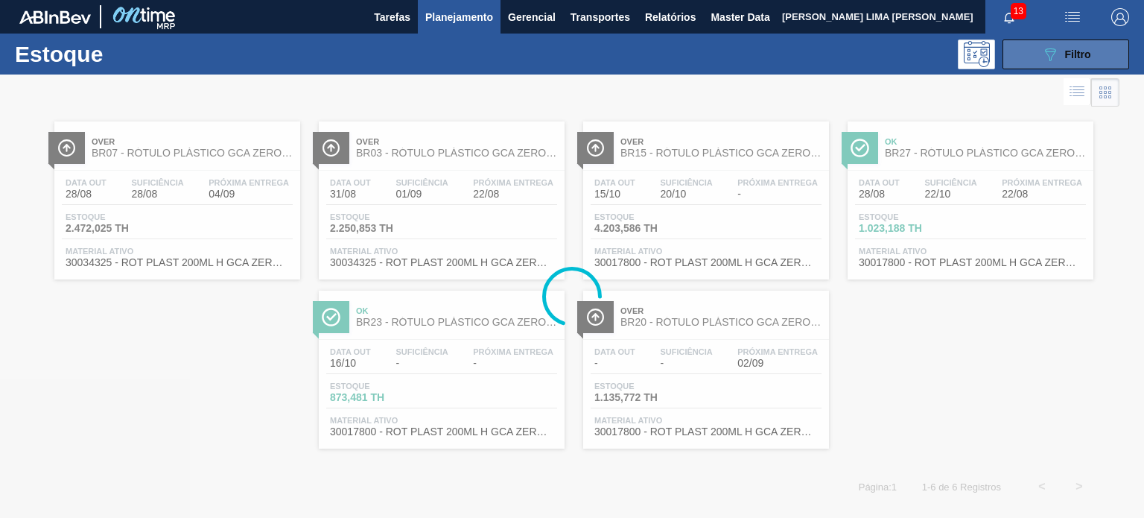
click at [1043, 56] on icon "089F7B8B-B2A5-4AFE-B5C0-19BA573D28AC" at bounding box center [1050, 54] width 18 height 18
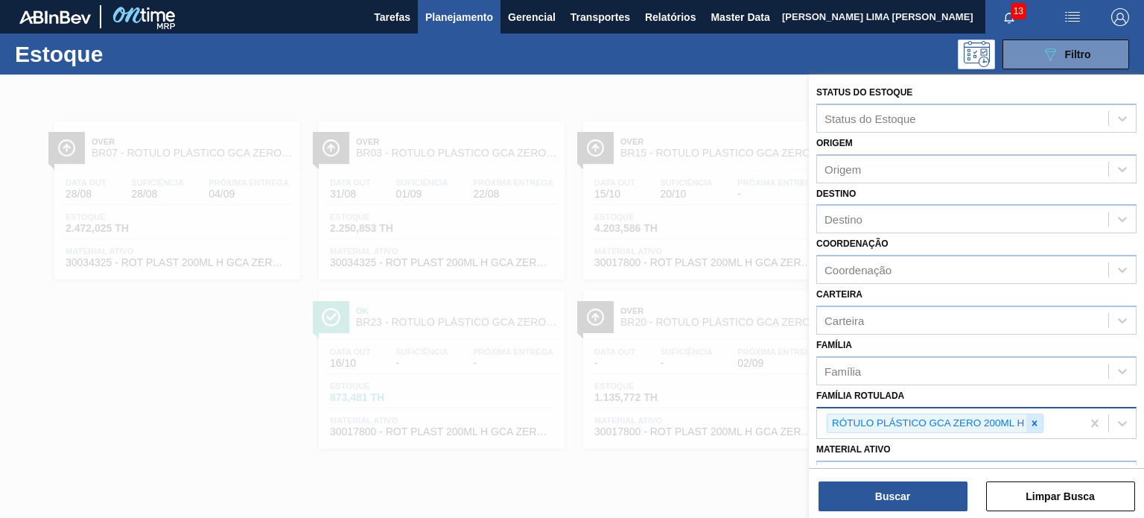
click at [1032, 419] on icon at bounding box center [1035, 423] width 10 height 10
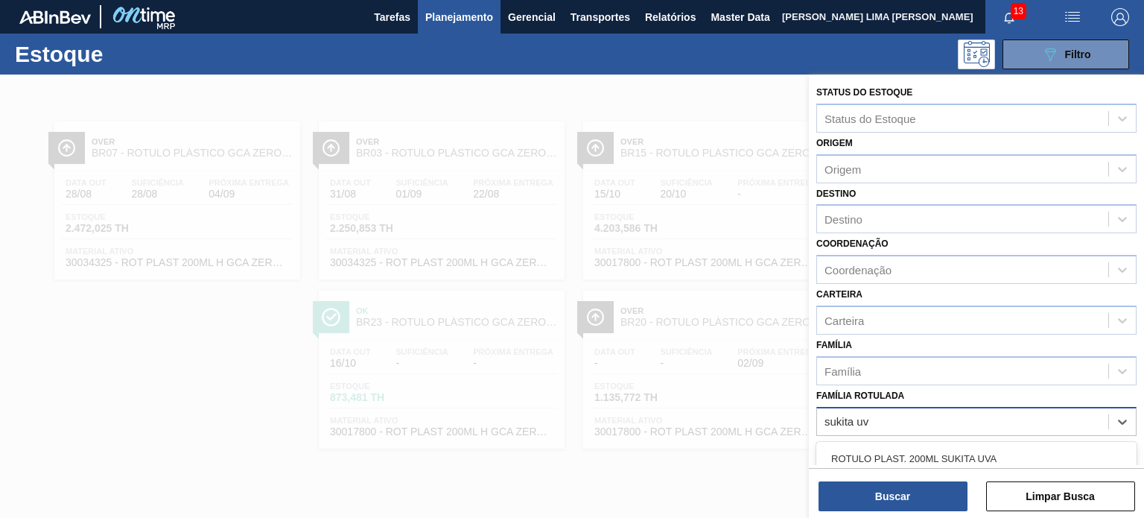
type Rotulada "sukita uva"
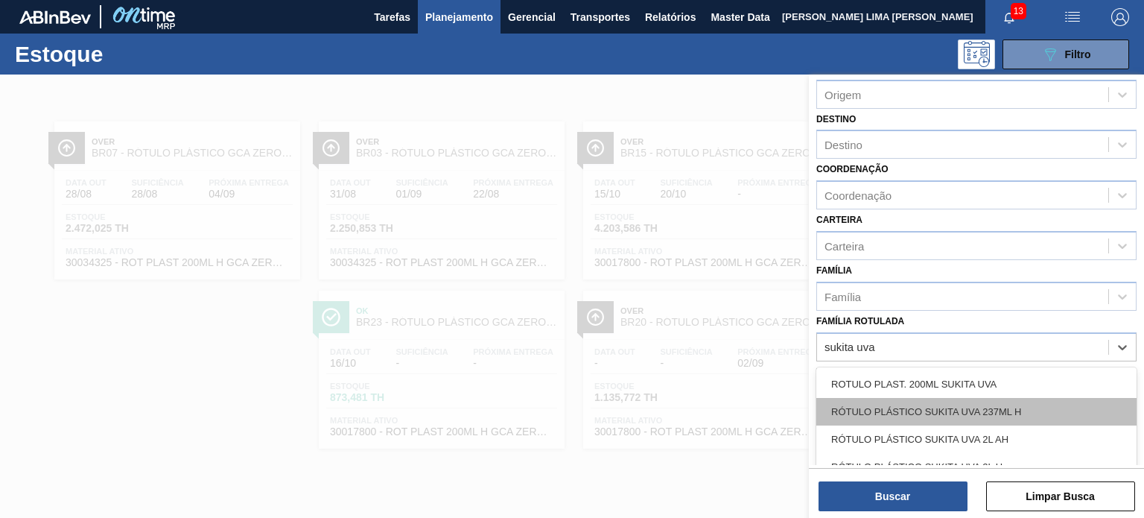
scroll to position [30, 0]
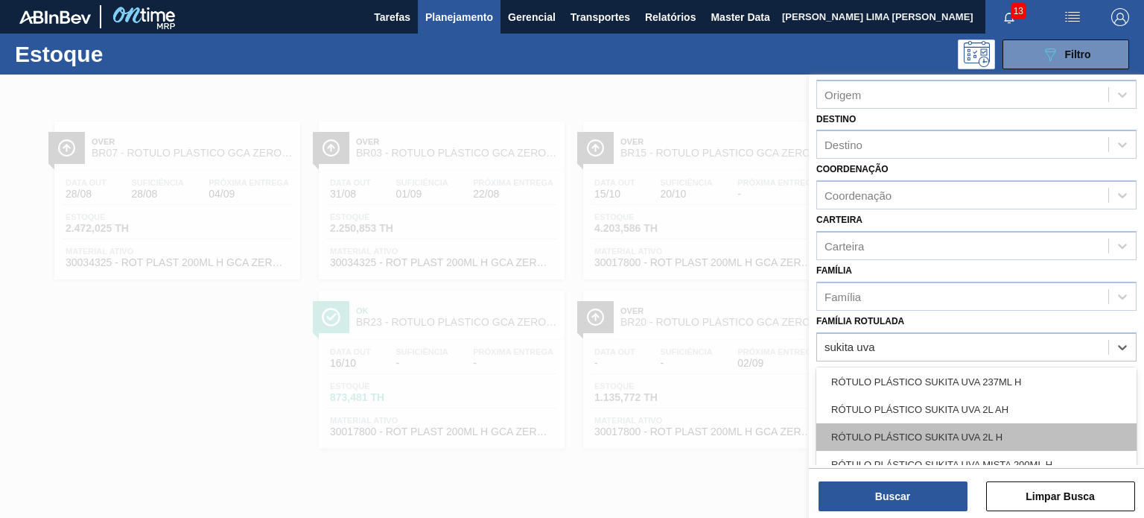
click at [977, 428] on div "RÓTULO PLÁSTICO SUKITA UVA 2L H" at bounding box center [976, 437] width 320 height 28
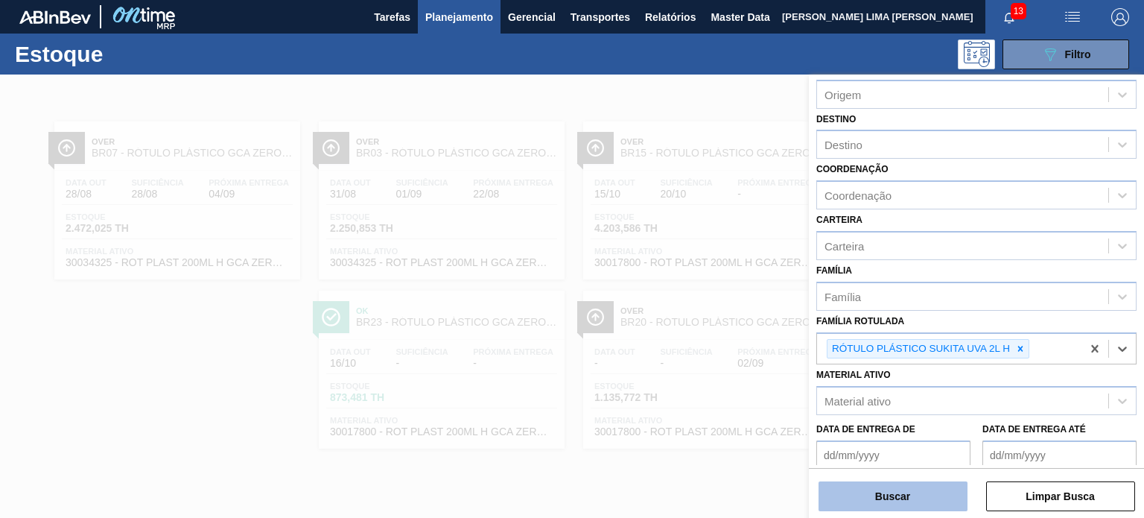
click at [933, 490] on button "Buscar" at bounding box center [893, 496] width 149 height 30
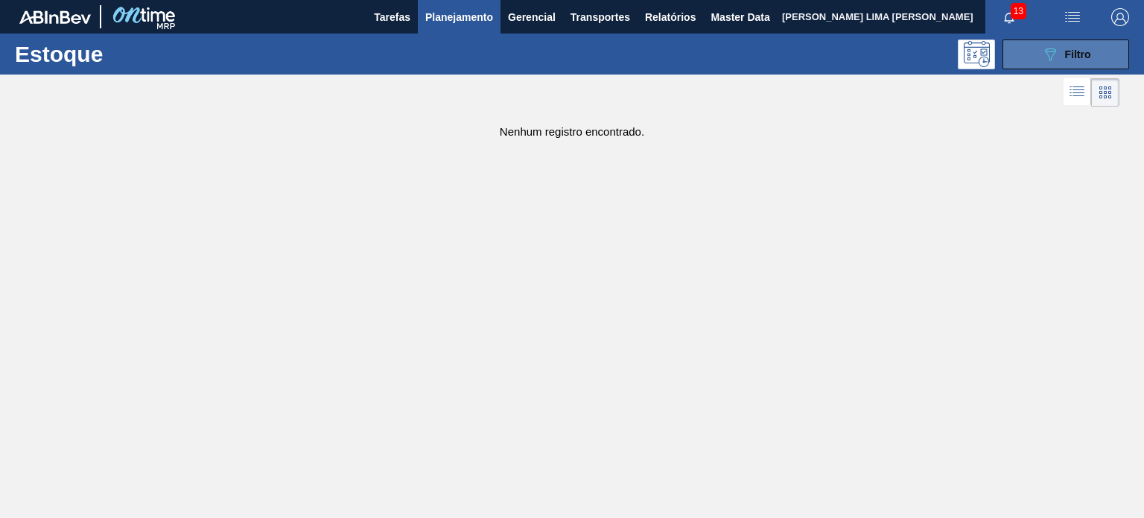
click at [1053, 56] on icon "089F7B8B-B2A5-4AFE-B5C0-19BA573D28AC" at bounding box center [1050, 54] width 18 height 18
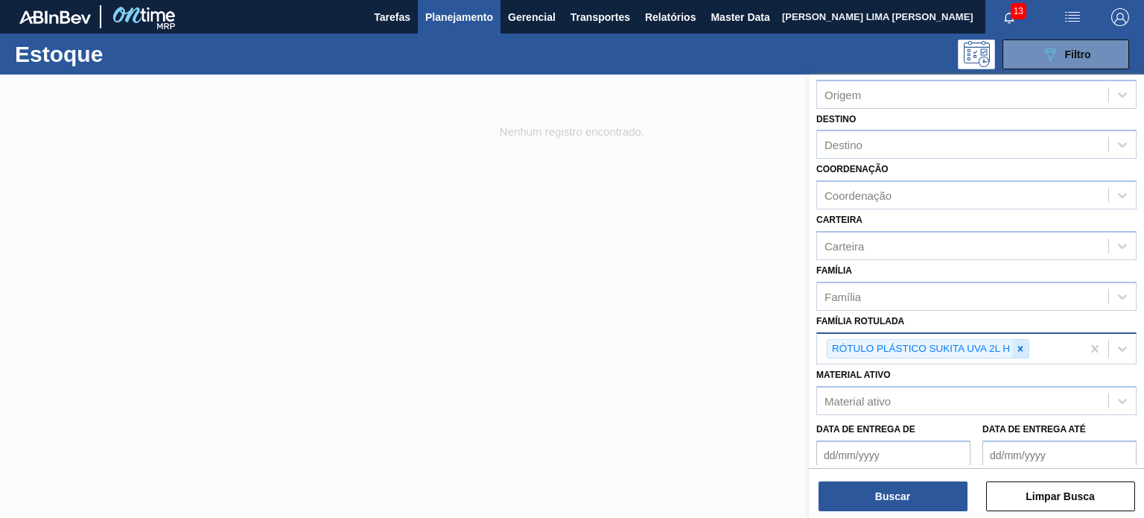
click at [1018, 349] on icon at bounding box center [1020, 348] width 10 height 10
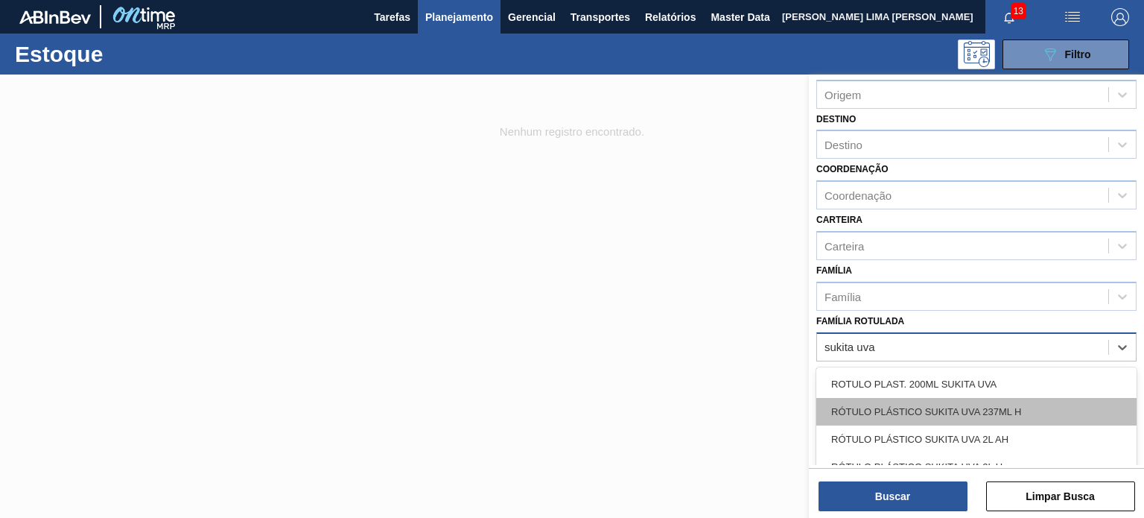
scroll to position [105, 0]
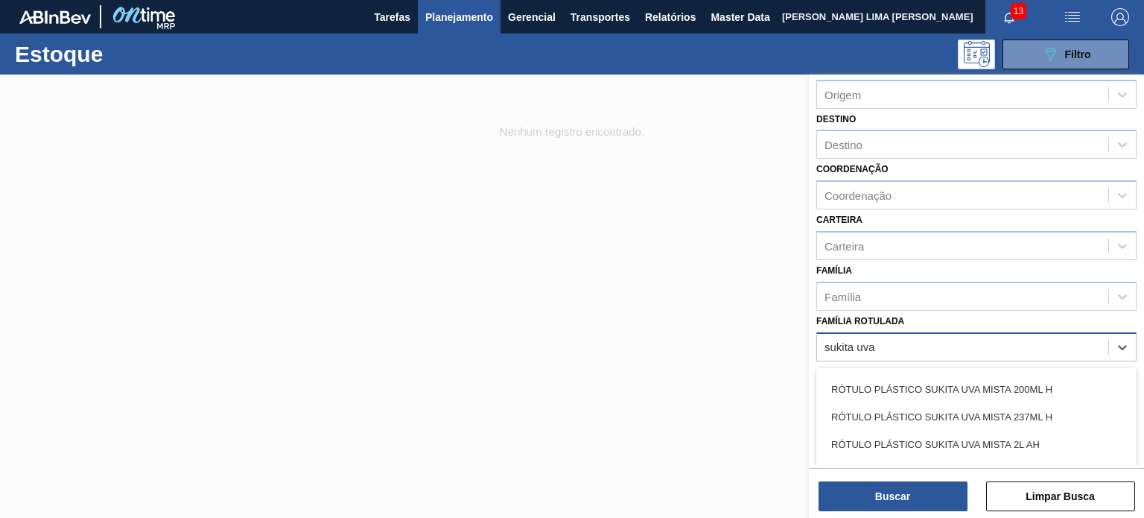
type Rotulada "sukita uva"
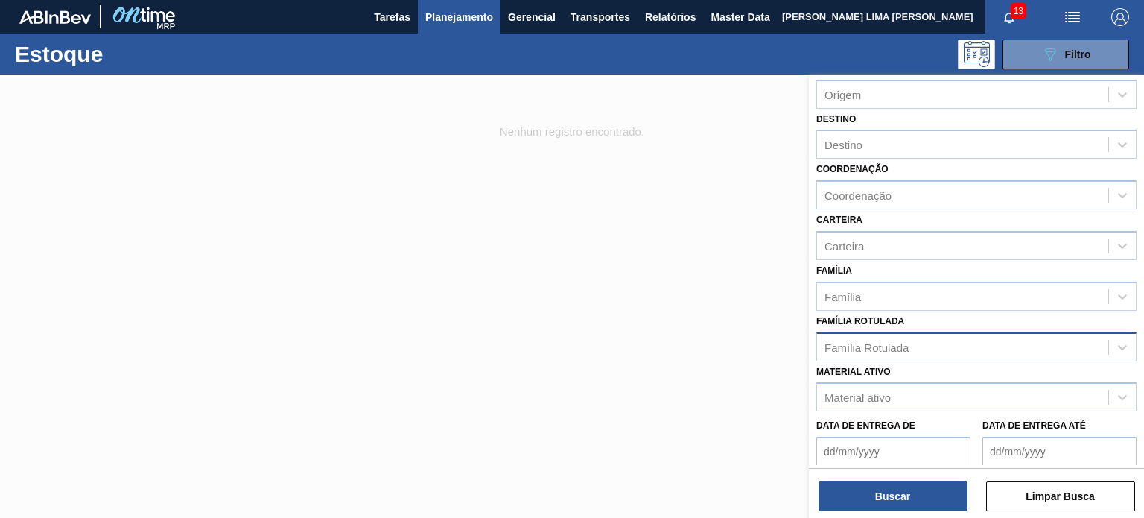
drag, startPoint x: 717, startPoint y: 104, endPoint x: 701, endPoint y: 94, distance: 18.8
click at [711, 107] on div at bounding box center [572, 333] width 1144 height 518
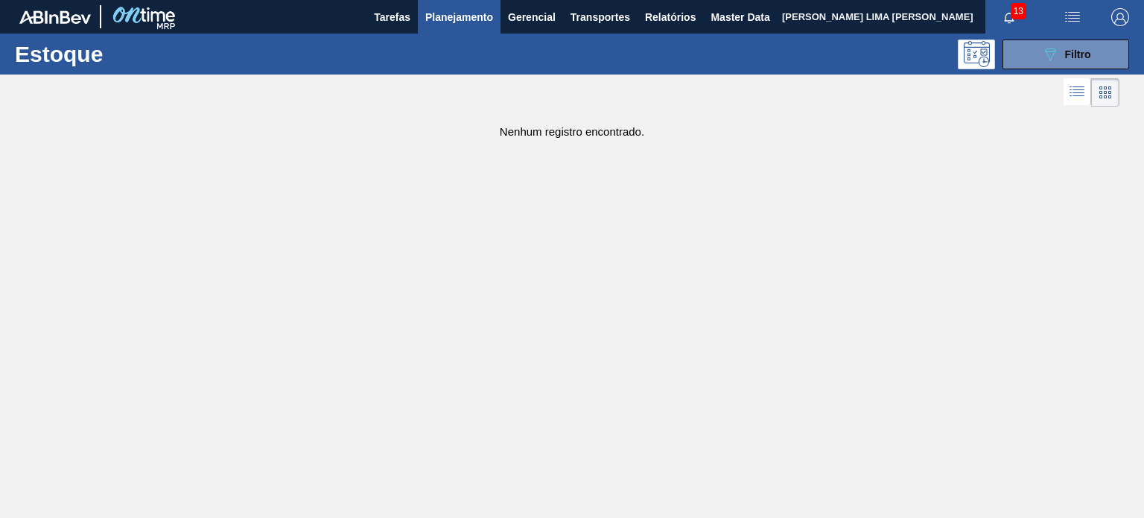
click at [460, 22] on button "Planejamento" at bounding box center [459, 17] width 83 height 34
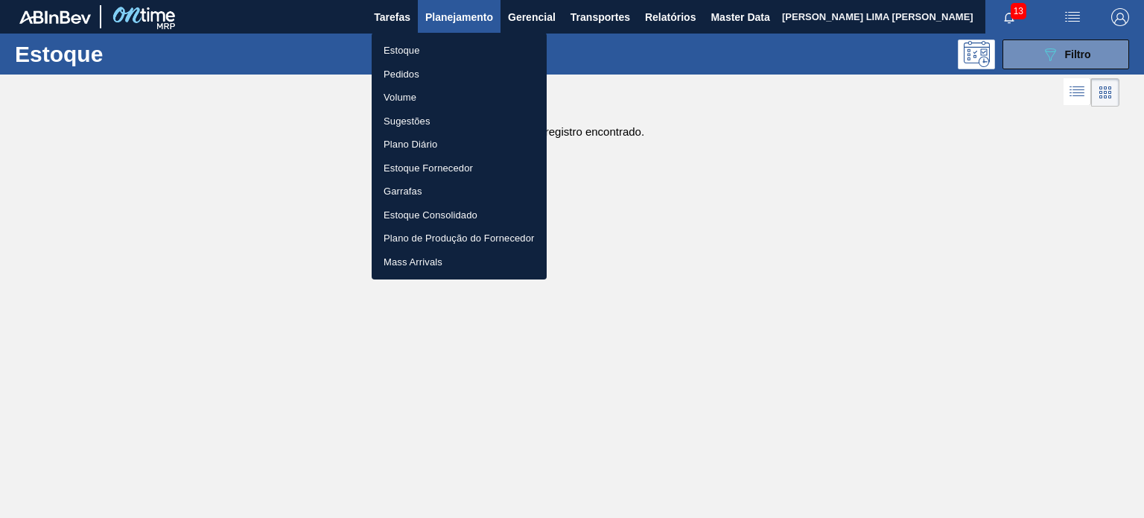
click at [459, 17] on div at bounding box center [572, 259] width 1144 height 518
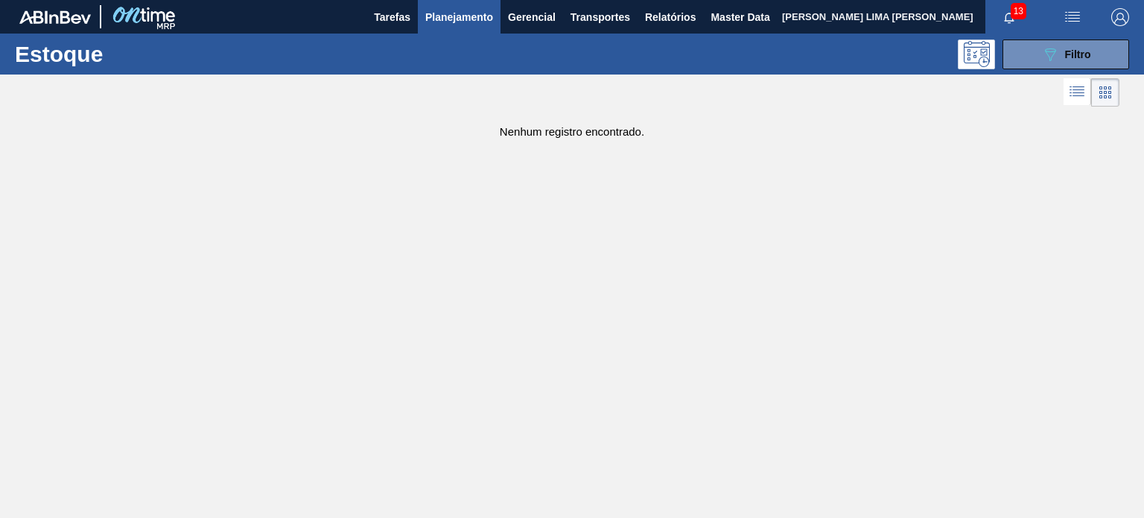
click at [454, 16] on span "Planejamento" at bounding box center [459, 17] width 68 height 18
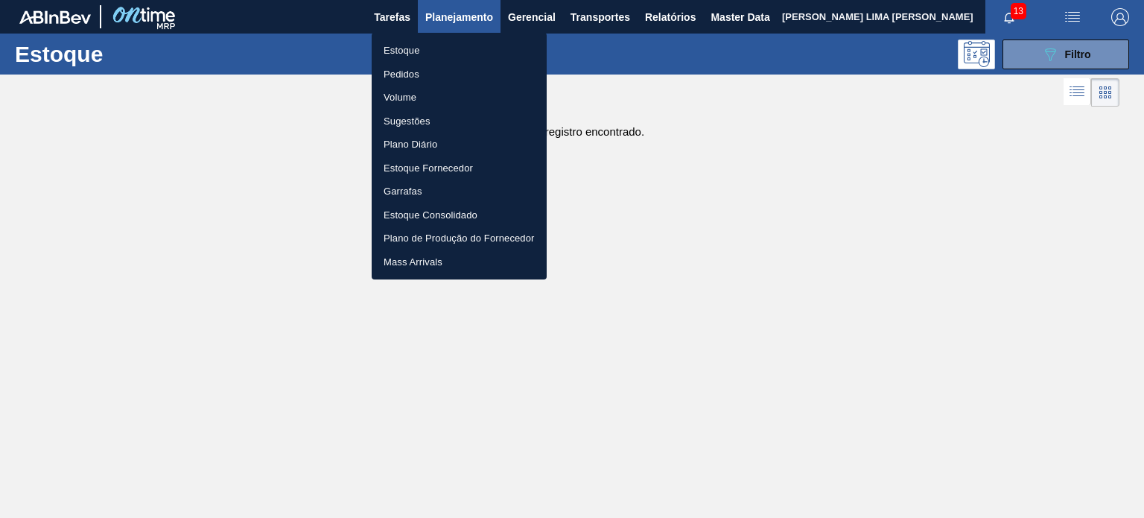
click at [412, 69] on li "Pedidos" at bounding box center [459, 75] width 175 height 24
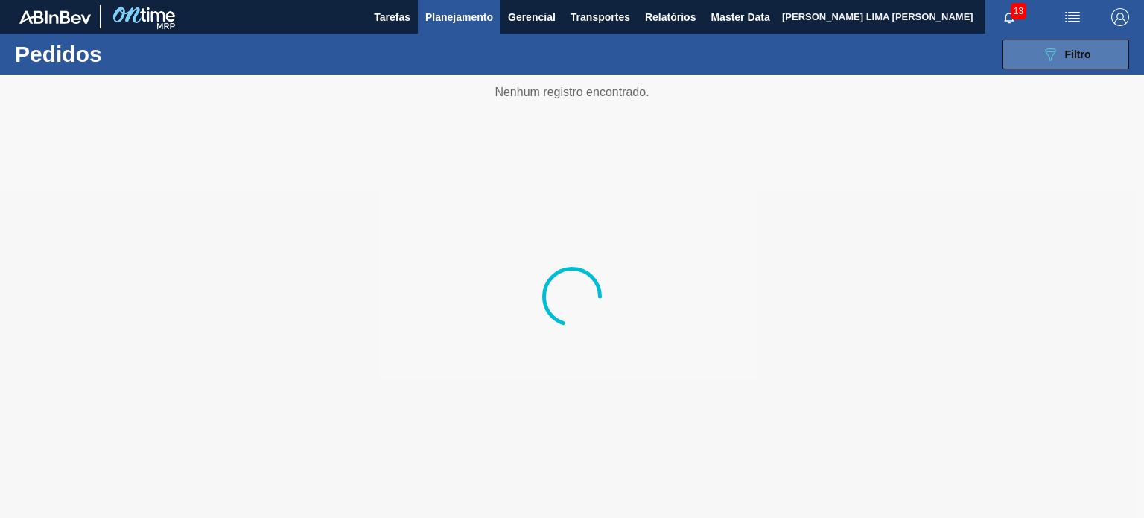
click at [1076, 54] on span "Filtro" at bounding box center [1078, 54] width 26 height 12
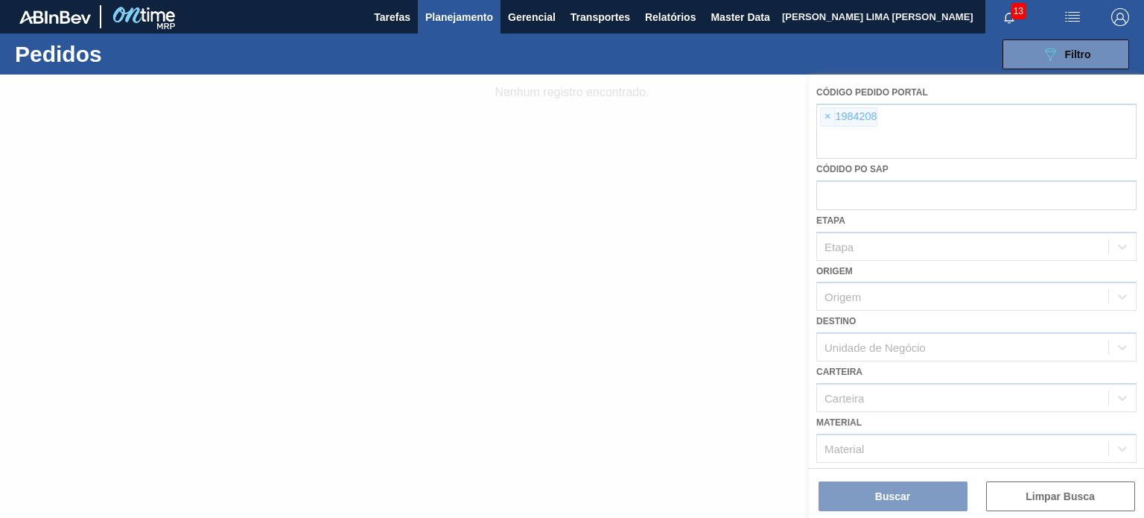
click at [835, 108] on div at bounding box center [572, 295] width 1144 height 443
click at [830, 112] on div at bounding box center [572, 295] width 1144 height 443
click at [825, 118] on div at bounding box center [572, 295] width 1144 height 443
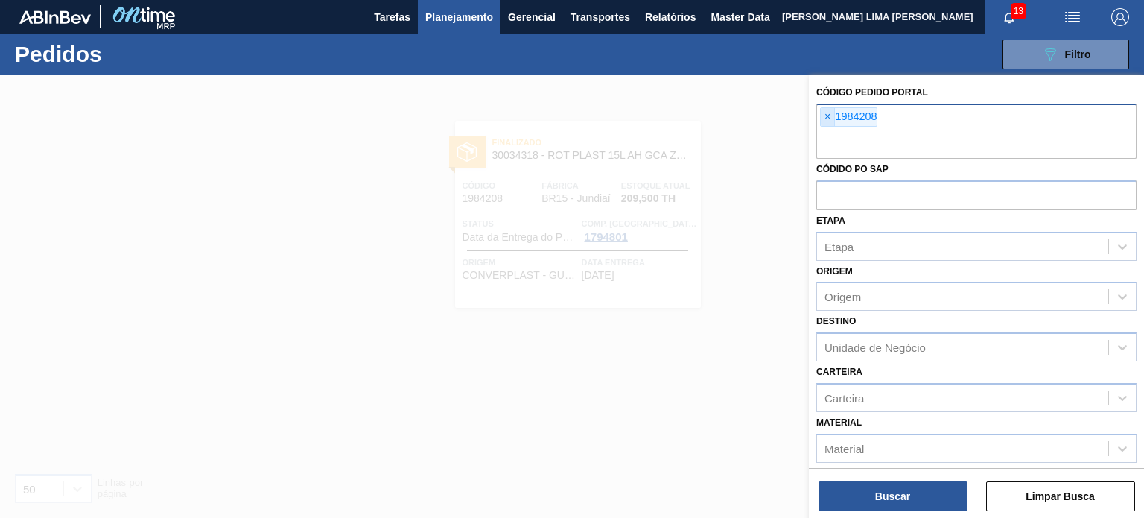
click at [831, 118] on span "×" at bounding box center [828, 117] width 14 height 18
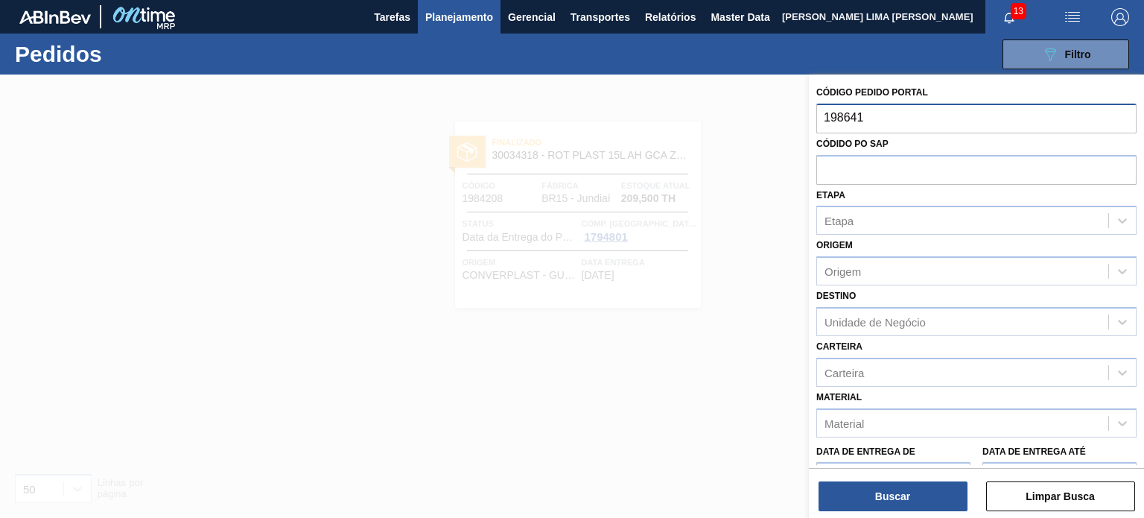
type input "1986411"
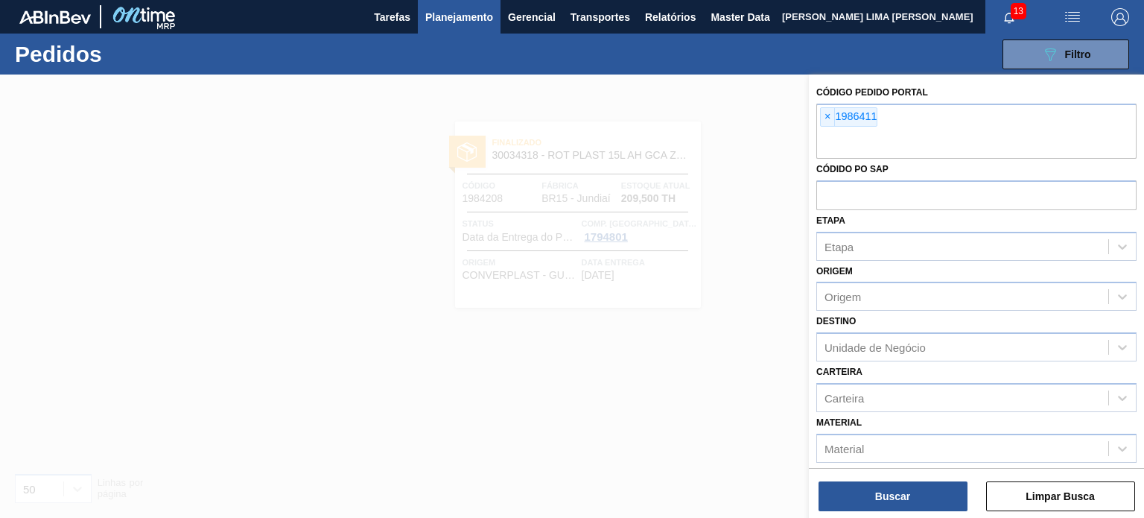
drag, startPoint x: 929, startPoint y: 480, endPoint x: 921, endPoint y: 479, distance: 8.3
click at [927, 480] on div "Buscar Limpar Busca" at bounding box center [976, 489] width 335 height 42
click at [909, 510] on button "Buscar" at bounding box center [893, 496] width 149 height 30
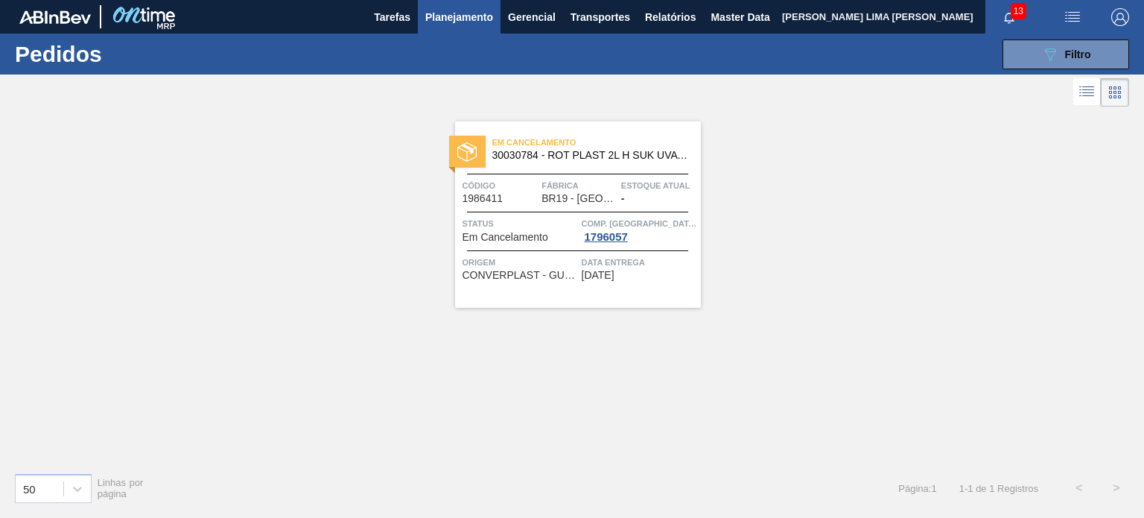
click at [584, 154] on span "30030784 - ROT PLAST 2L H SUK UVA NIV24" at bounding box center [590, 155] width 197 height 11
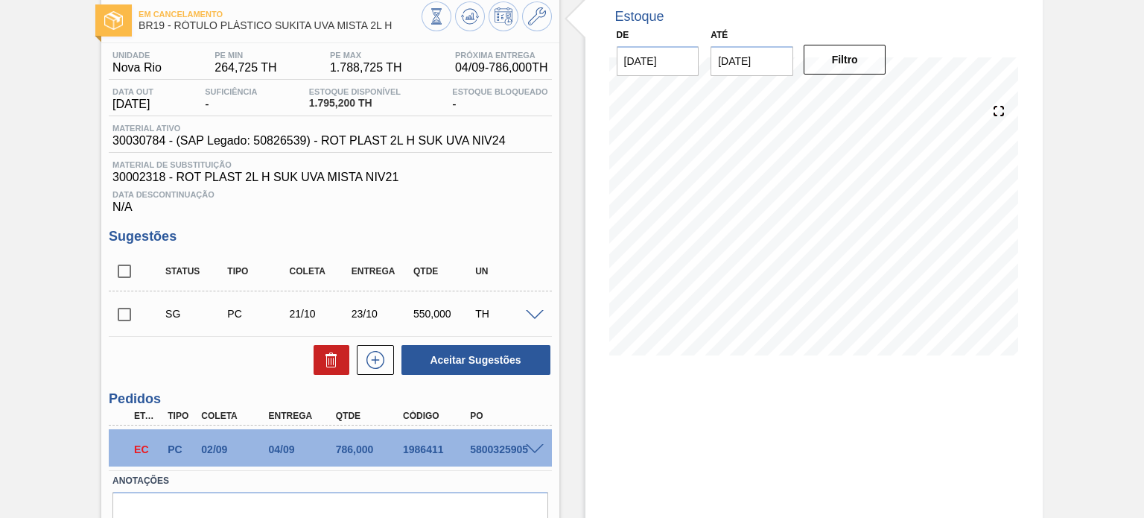
scroll to position [155, 0]
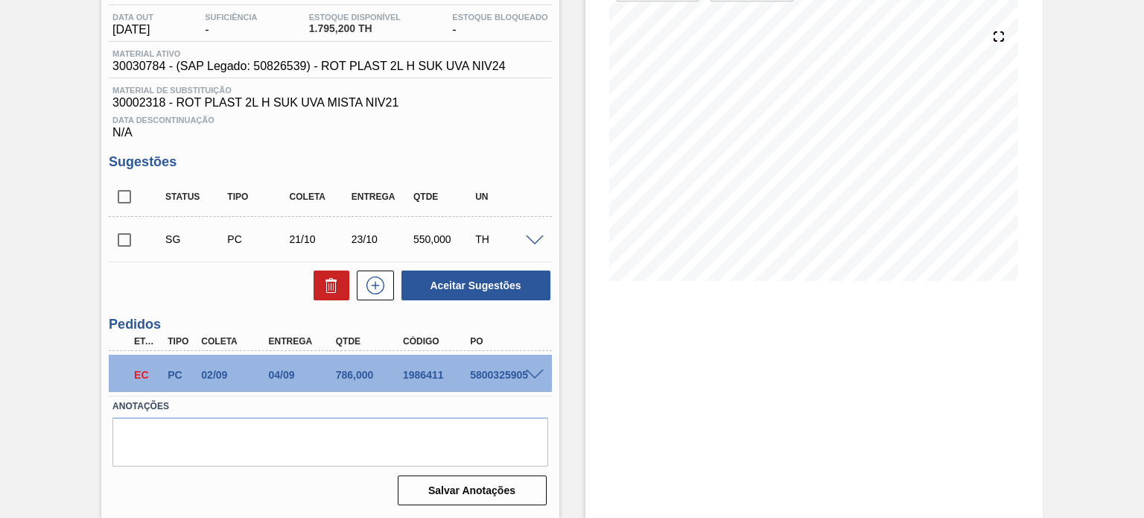
click at [536, 368] on div at bounding box center [537, 373] width 30 height 11
click at [527, 371] on span at bounding box center [535, 375] width 18 height 11
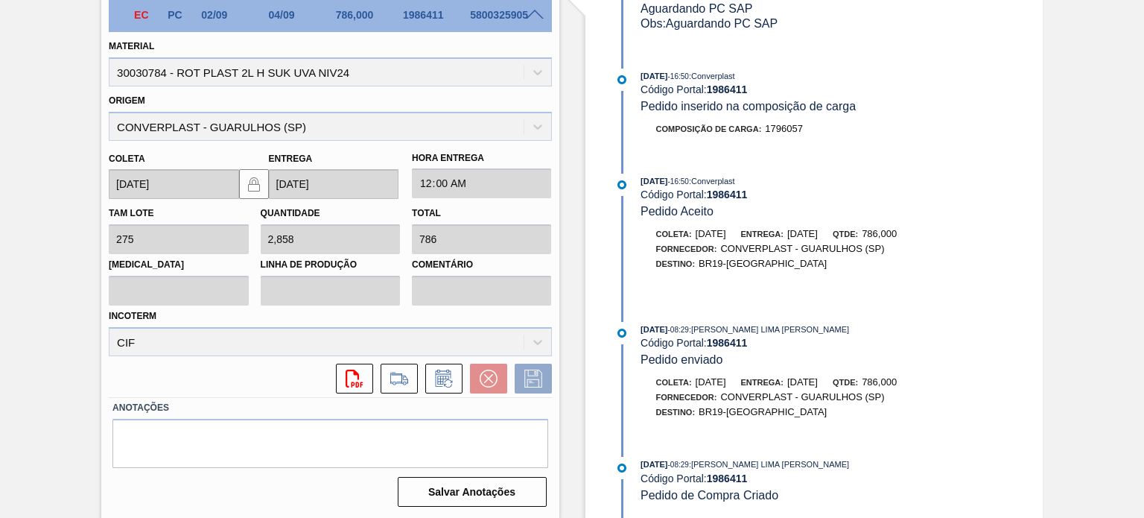
scroll to position [1844, 0]
drag, startPoint x: 647, startPoint y: 330, endPoint x: 694, endPoint y: 322, distance: 47.6
click at [694, 322] on div "10/07/2025 - 08:29 : MATHEUS FARIA LIMA DA SILVA" at bounding box center [818, 329] width 354 height 15
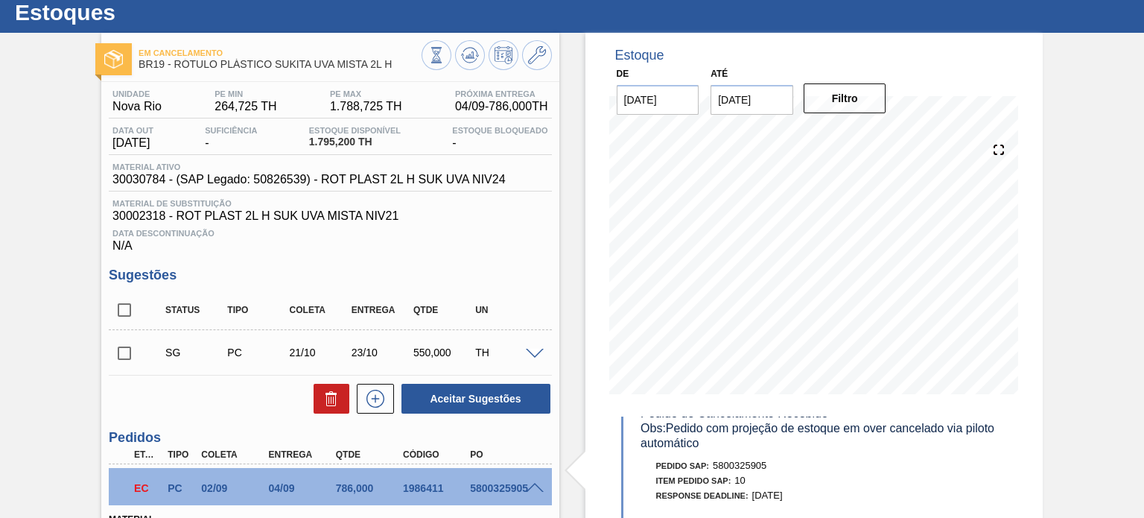
scroll to position [0, 0]
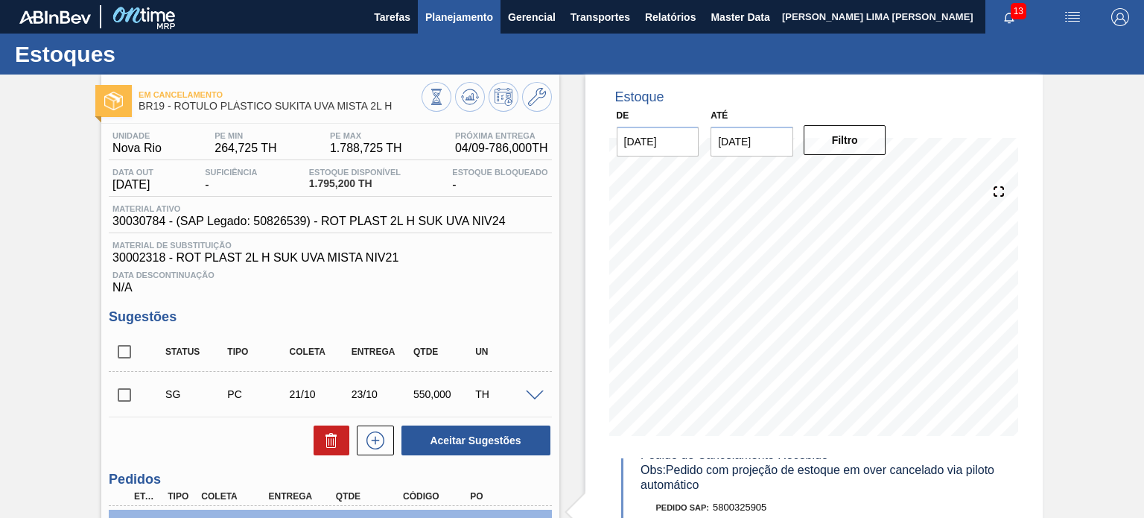
click at [460, 11] on span "Planejamento" at bounding box center [459, 17] width 68 height 18
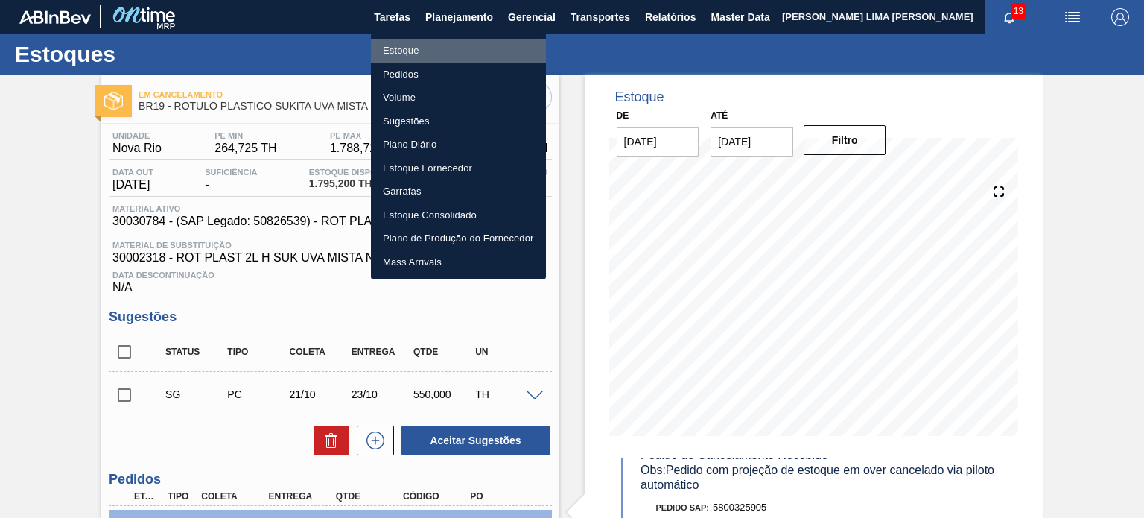
click at [437, 48] on li "Estoque" at bounding box center [458, 51] width 175 height 24
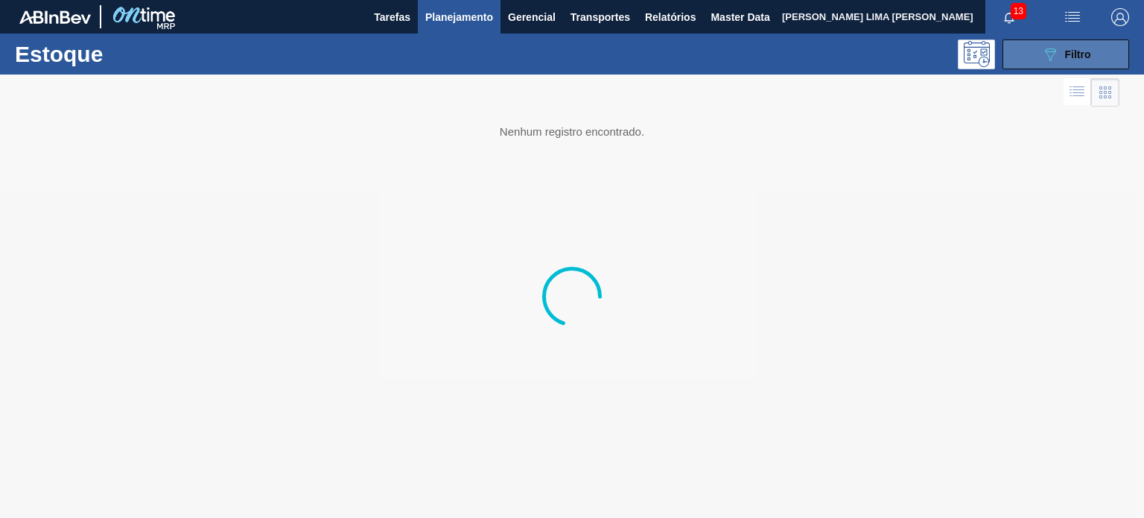
click at [1041, 62] on icon "089F7B8B-B2A5-4AFE-B5C0-19BA573D28AC" at bounding box center [1050, 54] width 18 height 18
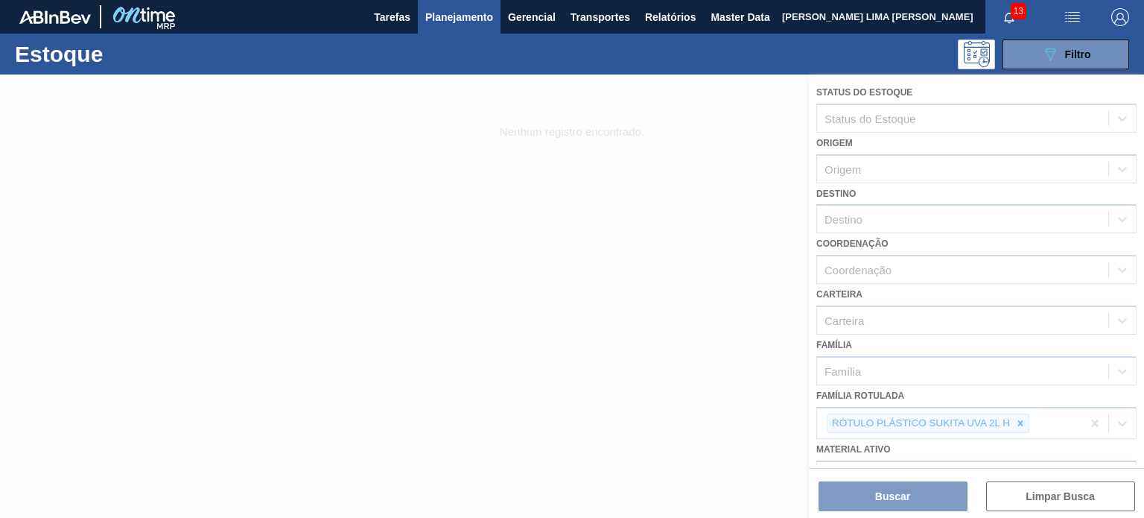
click at [1014, 418] on div at bounding box center [572, 295] width 1144 height 443
click at [1021, 419] on div at bounding box center [572, 295] width 1144 height 443
click at [1022, 422] on div at bounding box center [572, 295] width 1144 height 443
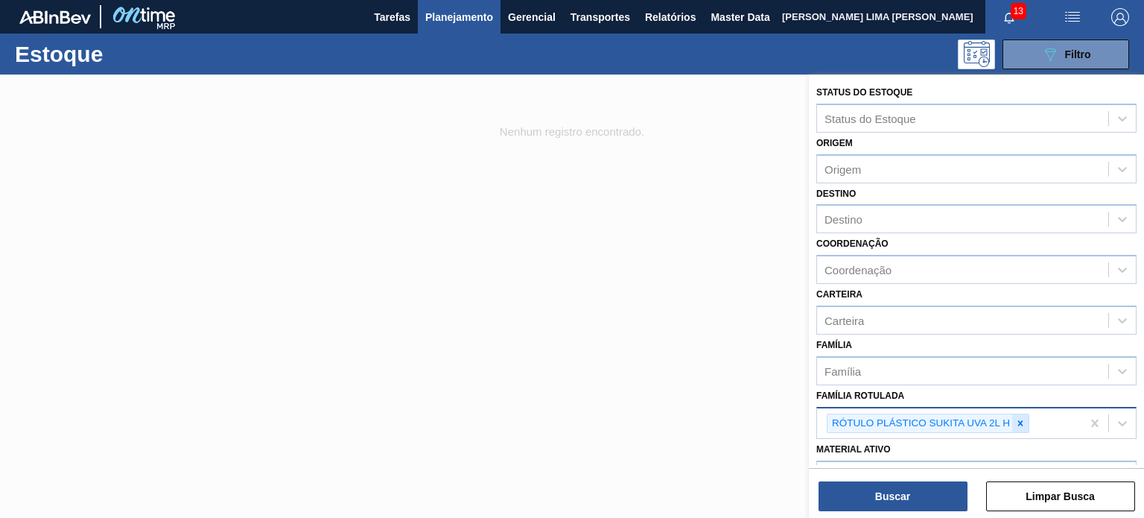
click at [1022, 421] on icon at bounding box center [1020, 422] width 5 height 5
paste Rotulada "RÓTULO PLÁSTICO GCA 2L AH"
type Rotulada "RÓTULO PLÁSTICO GCA 2L AH"
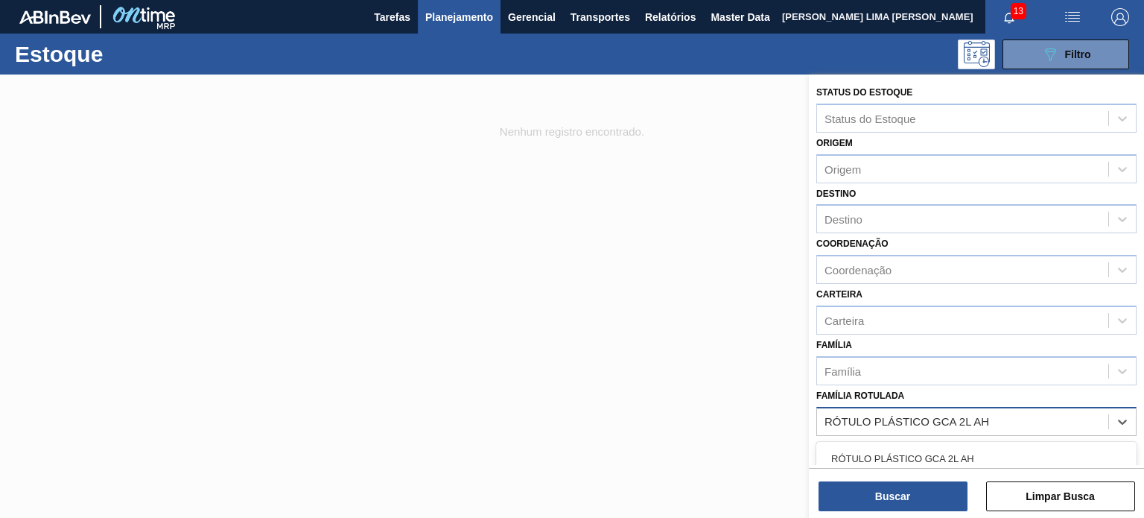
click at [960, 452] on div "RÓTULO PLÁSTICO GCA 2L AH" at bounding box center [976, 459] width 320 height 28
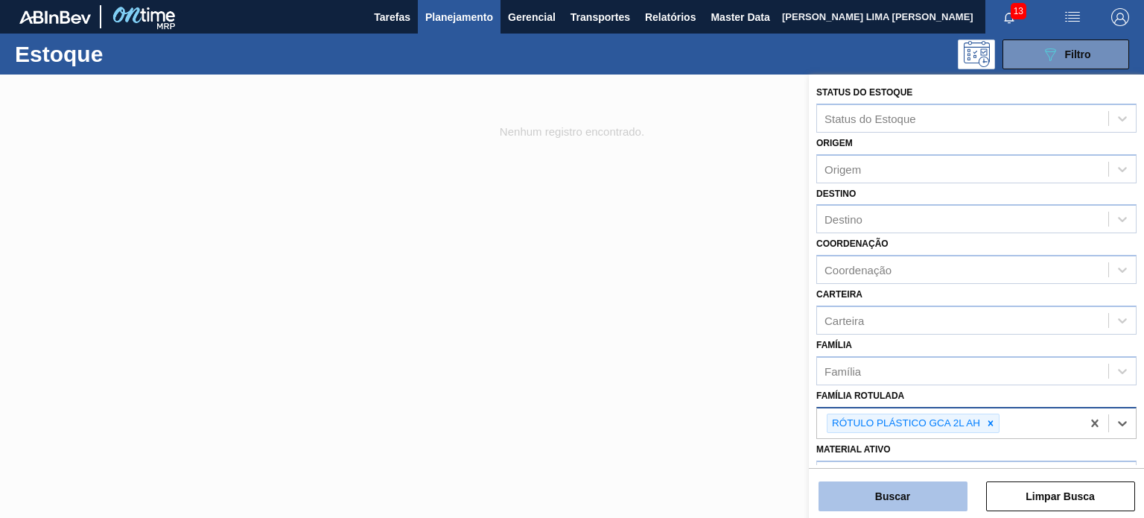
click at [924, 486] on button "Buscar" at bounding box center [893, 496] width 149 height 30
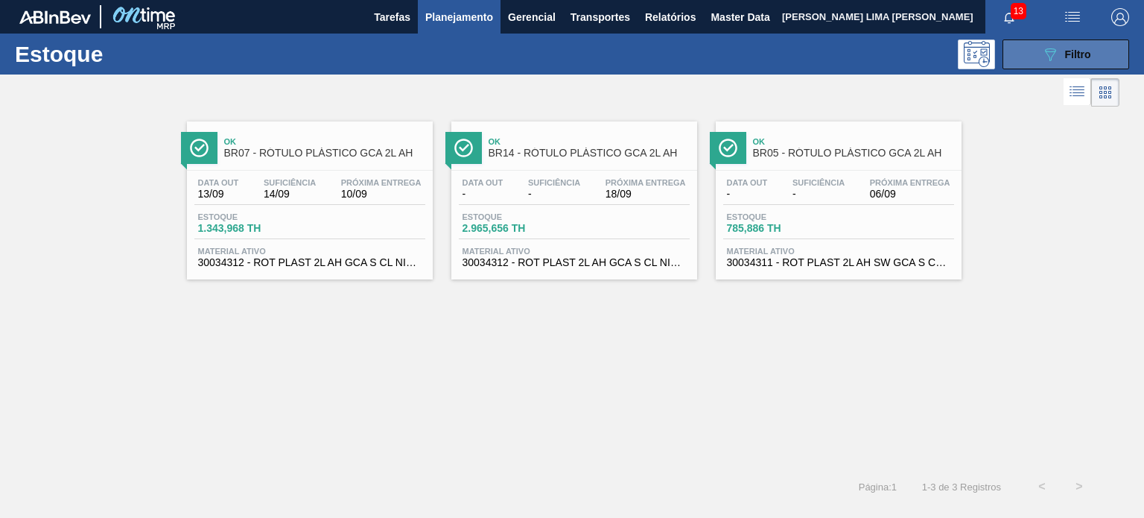
click at [1049, 51] on icon at bounding box center [1050, 54] width 11 height 13
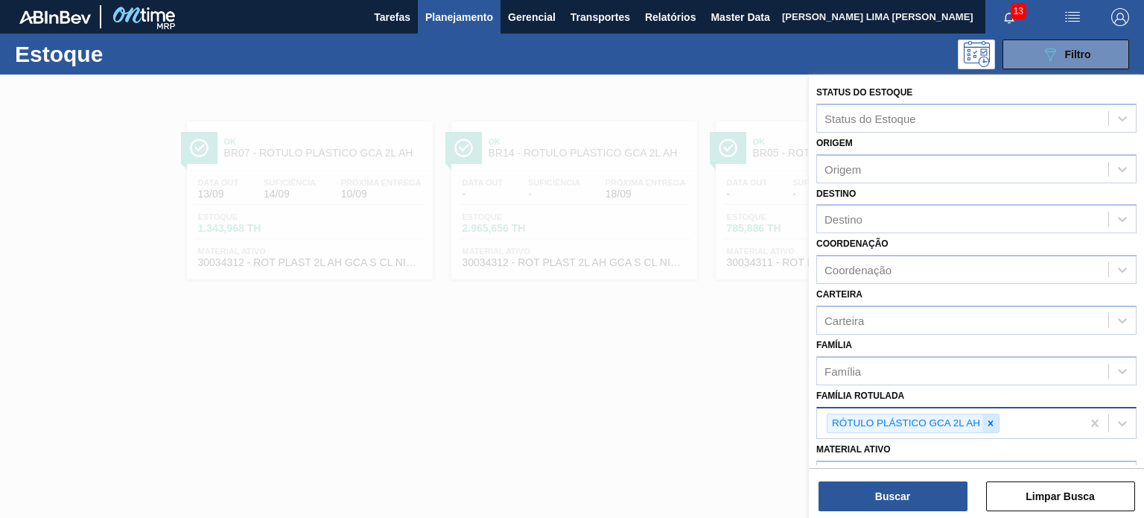
click at [989, 414] on div at bounding box center [991, 423] width 16 height 19
paste Rotulada "RÓTULO PLÁSTICO SUKITA UVA MISTA 2L H"
type Rotulada "RÓTULO PLÁSTICO SUKITA UVA MISTA 2L H"
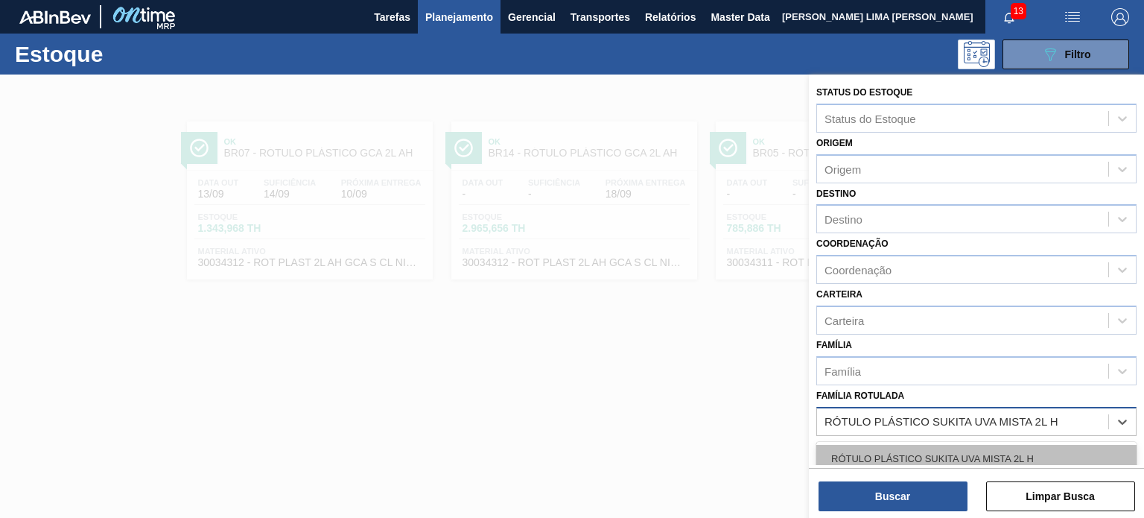
click at [968, 450] on div "RÓTULO PLÁSTICO SUKITA UVA MISTA 2L H" at bounding box center [976, 459] width 320 height 28
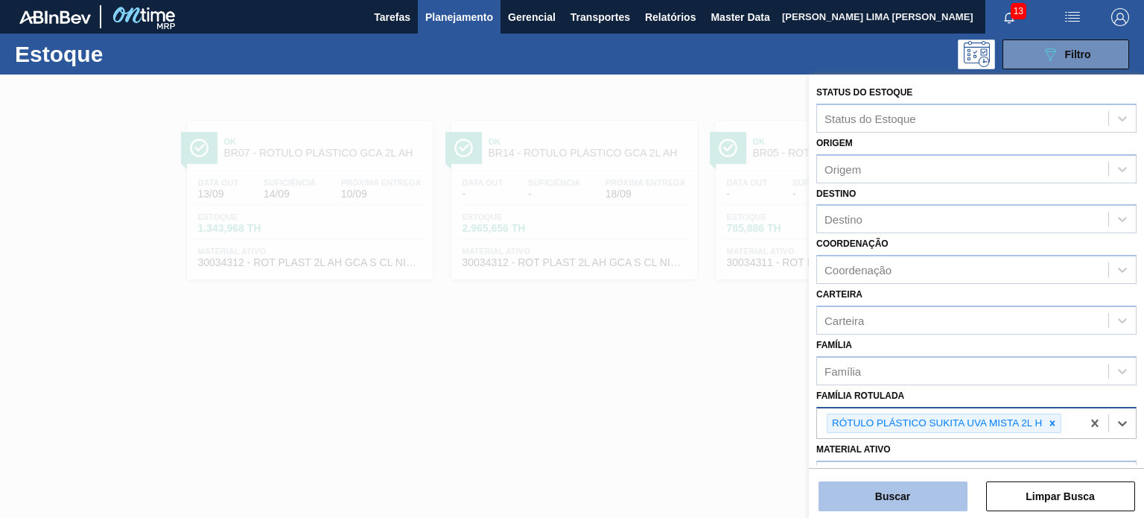
click at [939, 489] on button "Buscar" at bounding box center [893, 496] width 149 height 30
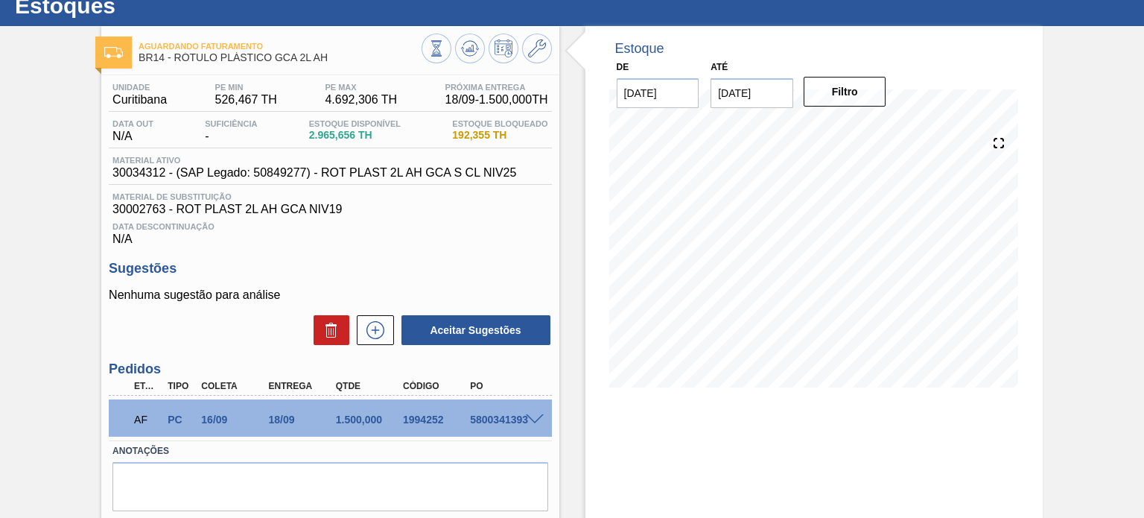
scroll to position [74, 0]
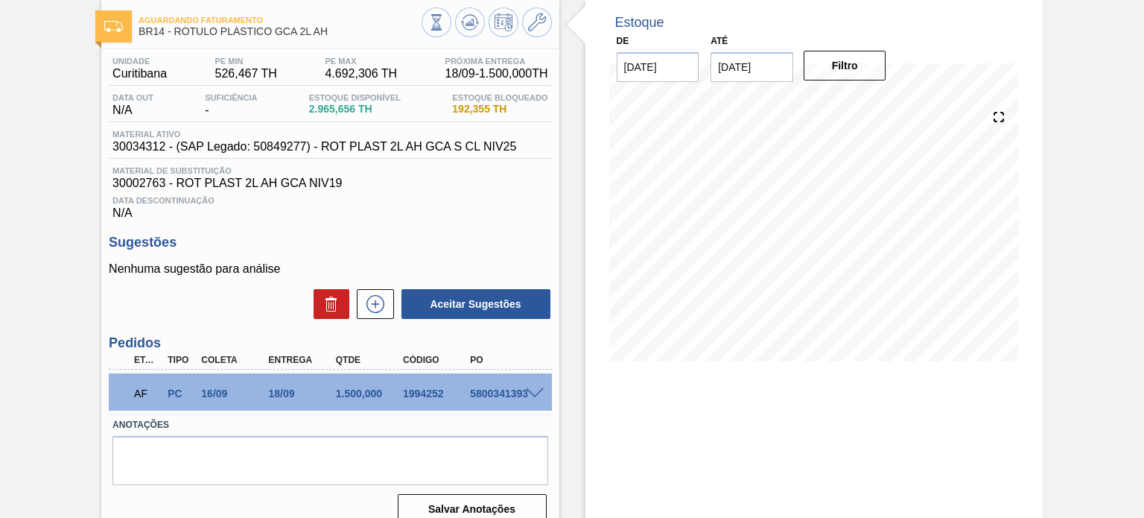
click at [530, 385] on div "AF PC 16/09 18/09 1.500,000 1994252 5800341393" at bounding box center [330, 391] width 443 height 37
click at [536, 382] on div "AF PC 16/09 18/09 1.500,000 1994252 5800341393" at bounding box center [330, 391] width 443 height 37
click at [538, 389] on span at bounding box center [535, 393] width 18 height 11
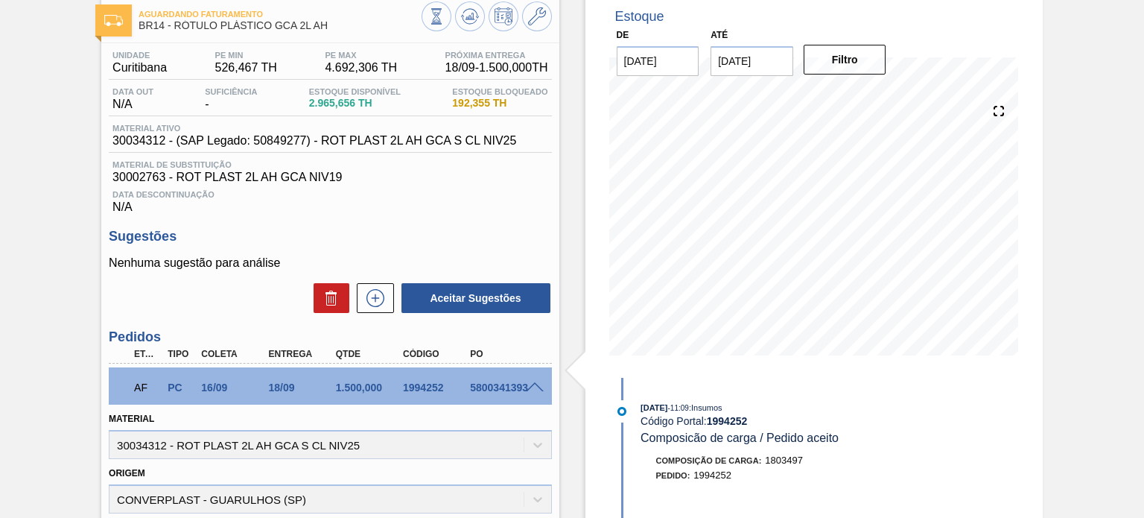
scroll to position [6, 0]
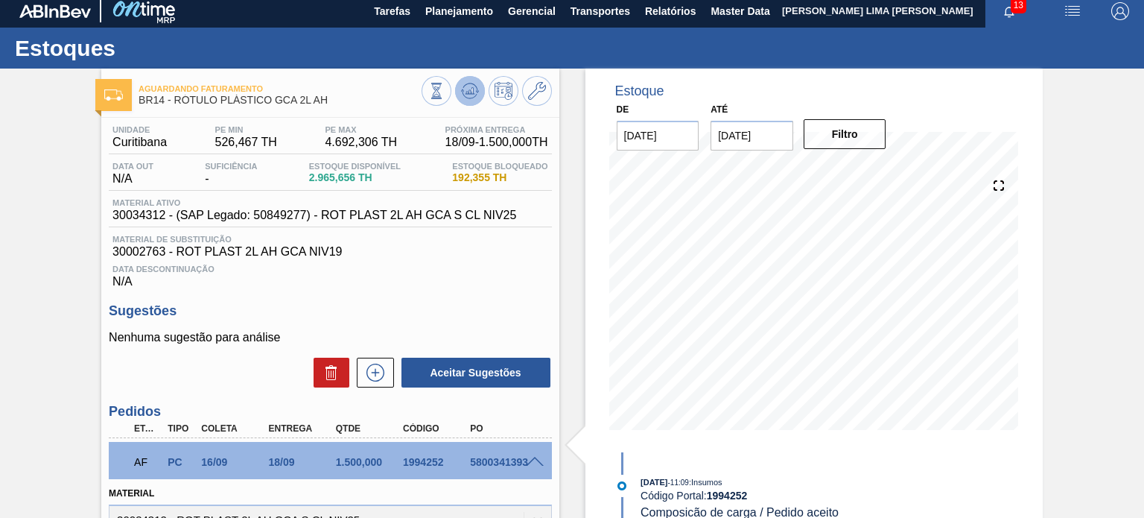
click at [472, 99] on span at bounding box center [470, 91] width 18 height 18
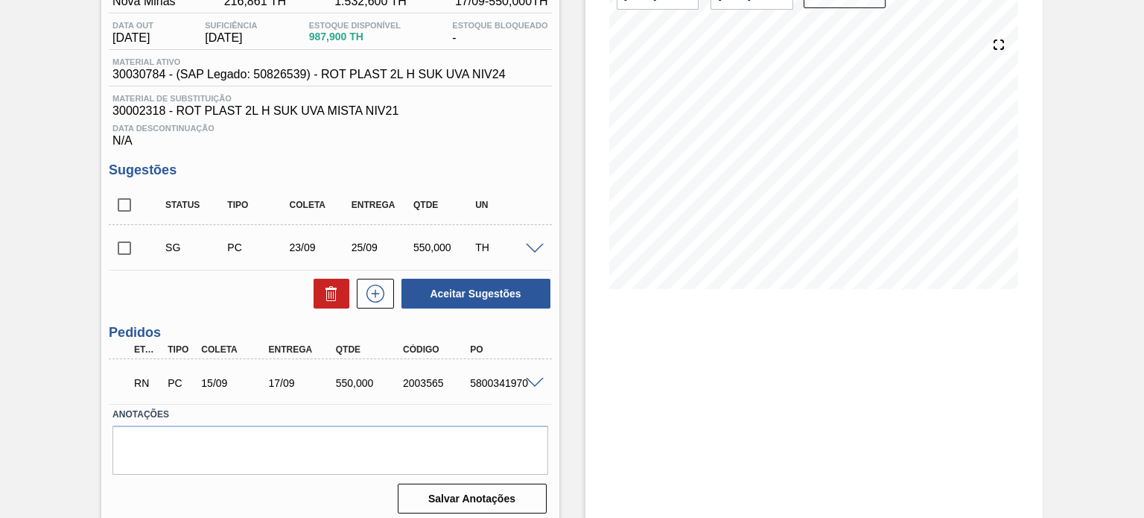
scroll to position [155, 0]
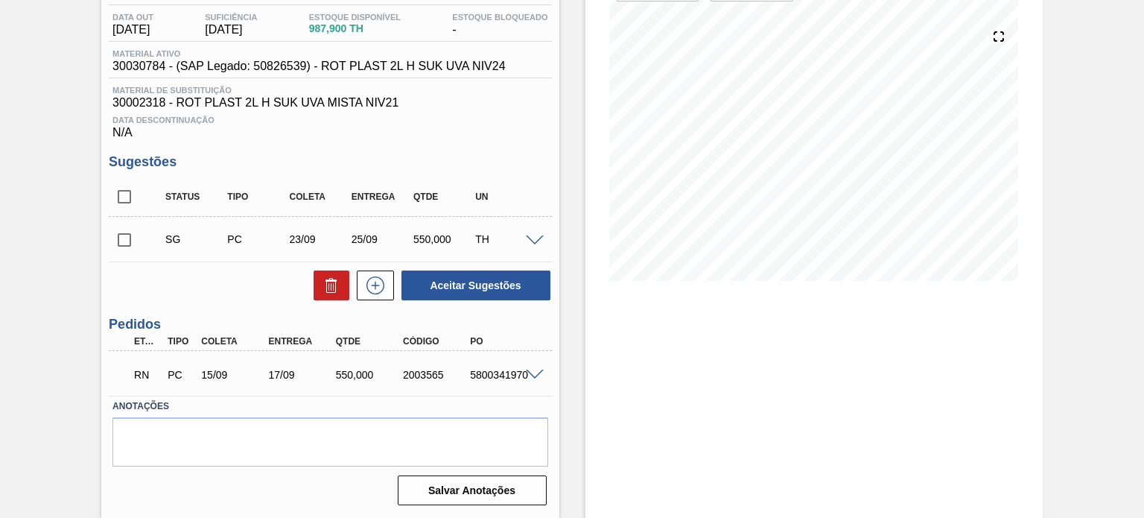
click at [534, 371] on span at bounding box center [535, 375] width 18 height 11
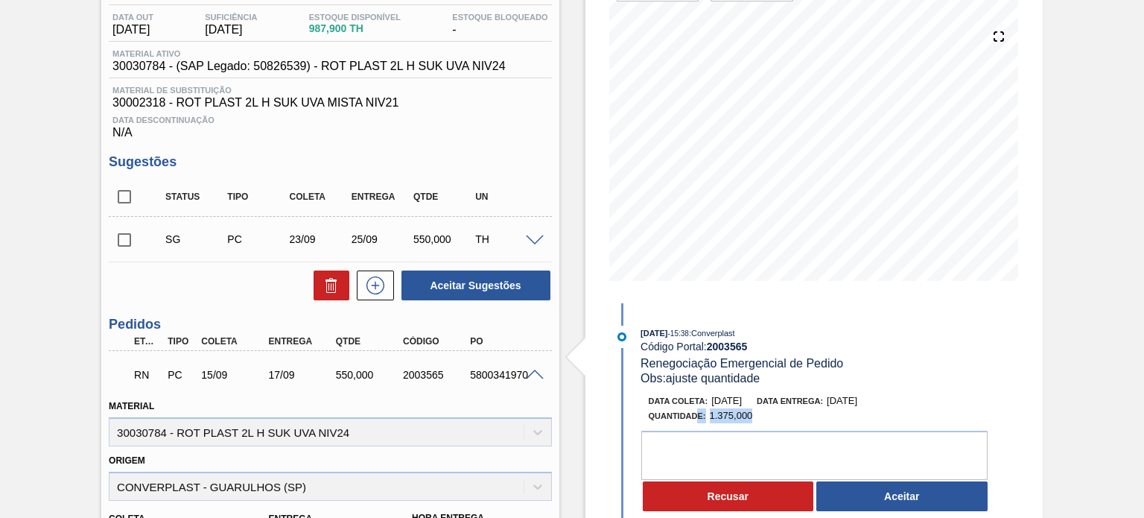
drag, startPoint x: 752, startPoint y: 419, endPoint x: 697, endPoint y: 416, distance: 55.2
click at [697, 416] on div "Quantidade : 1.375,000" at bounding box center [826, 415] width 354 height 15
